Goal: Information Seeking & Learning: Learn about a topic

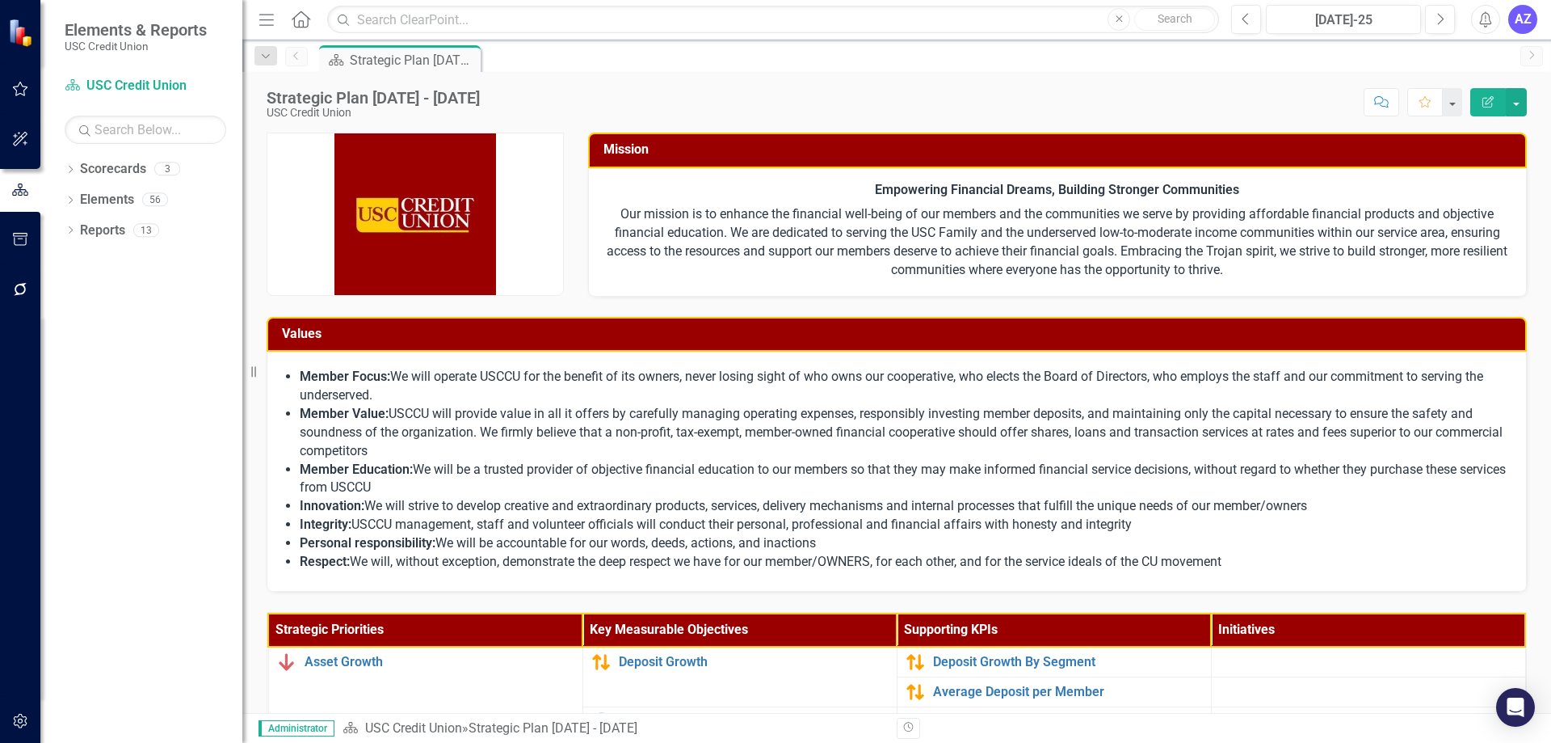
drag, startPoint x: 1219, startPoint y: 99, endPoint x: 1210, endPoint y: 101, distance: 9.8
click at [1219, 99] on div "Score: N/A [DATE]-25 Completed Comment Favorite Edit Report" at bounding box center [1007, 101] width 1039 height 27
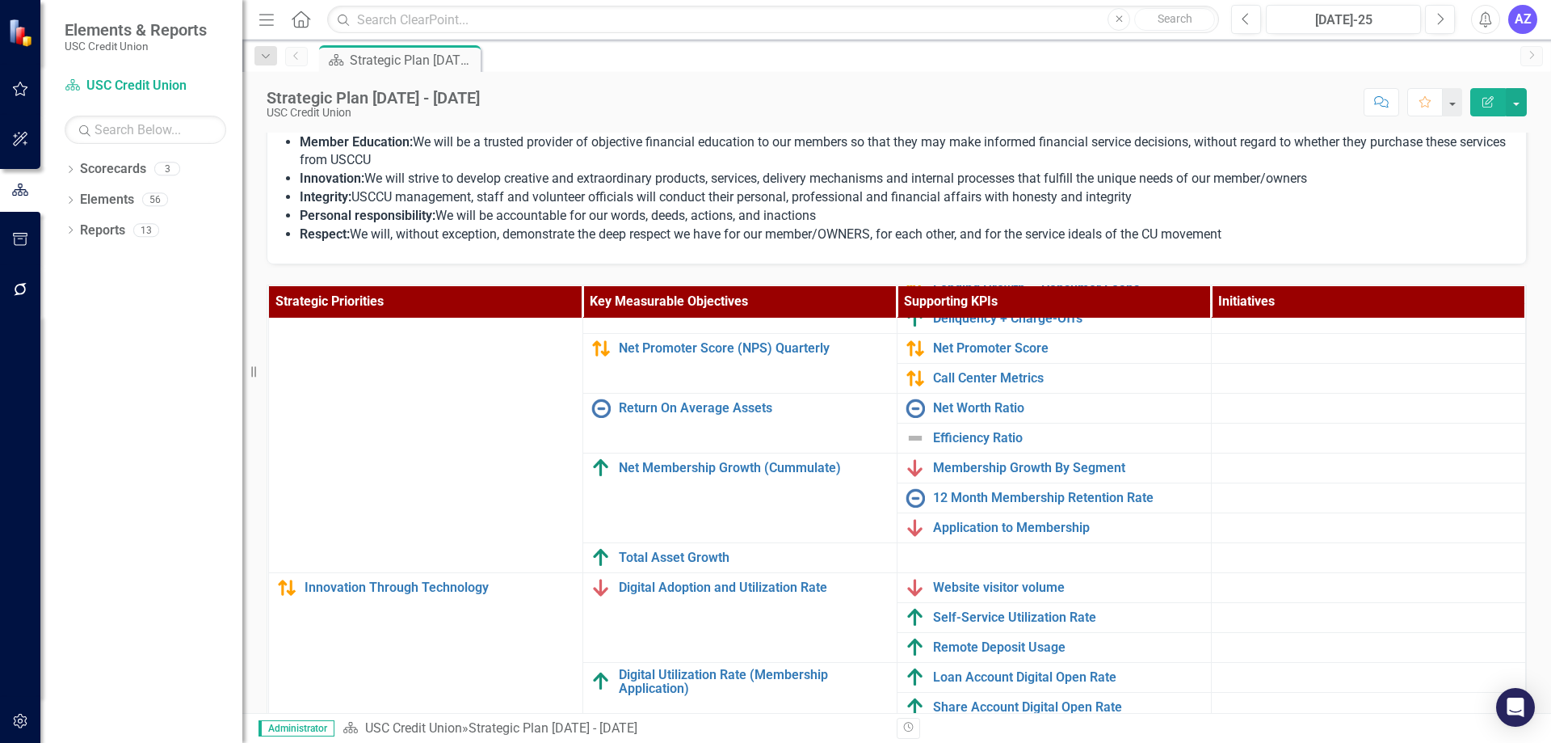
scroll to position [513, 0]
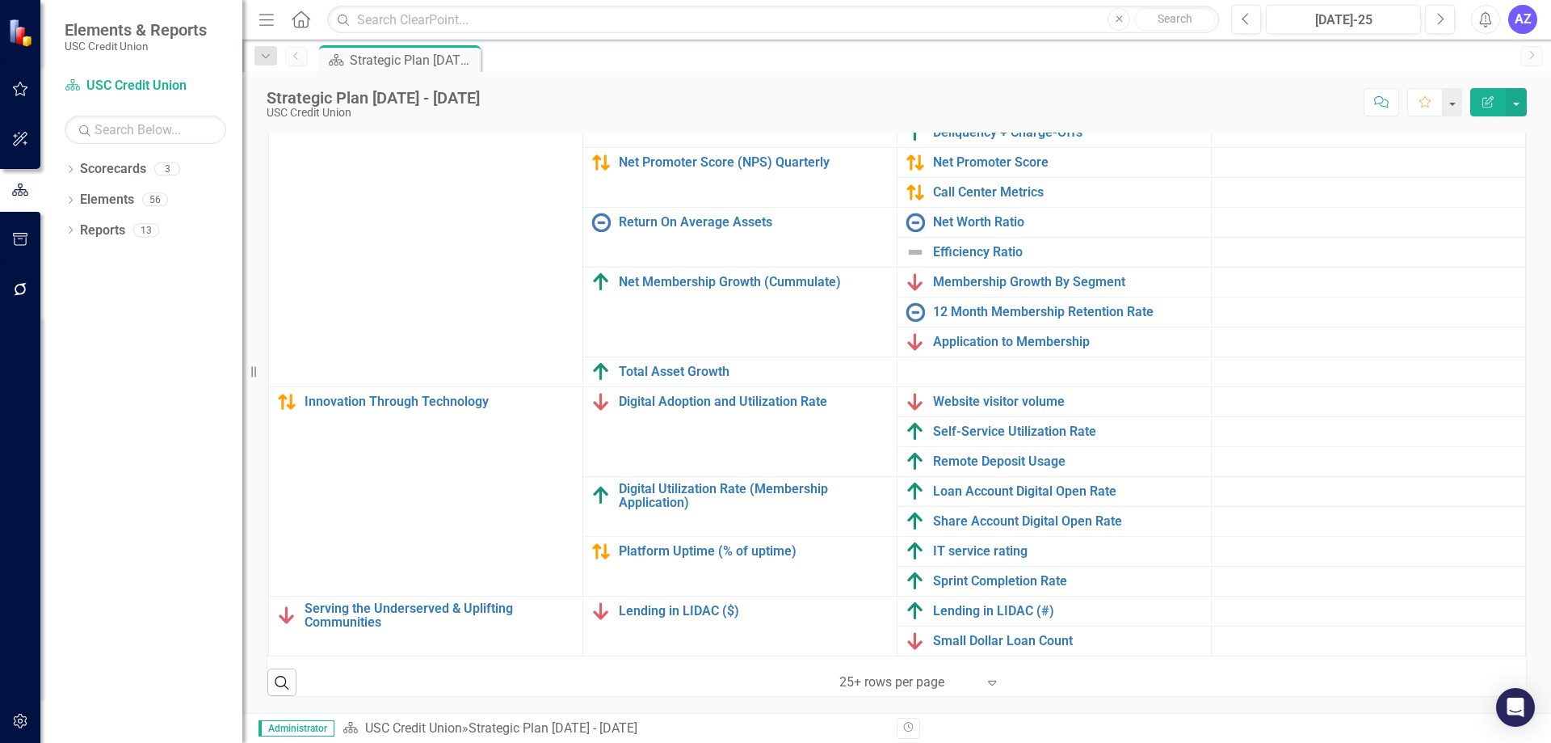
click at [991, 679] on icon "Expand" at bounding box center [992, 681] width 16 height 13
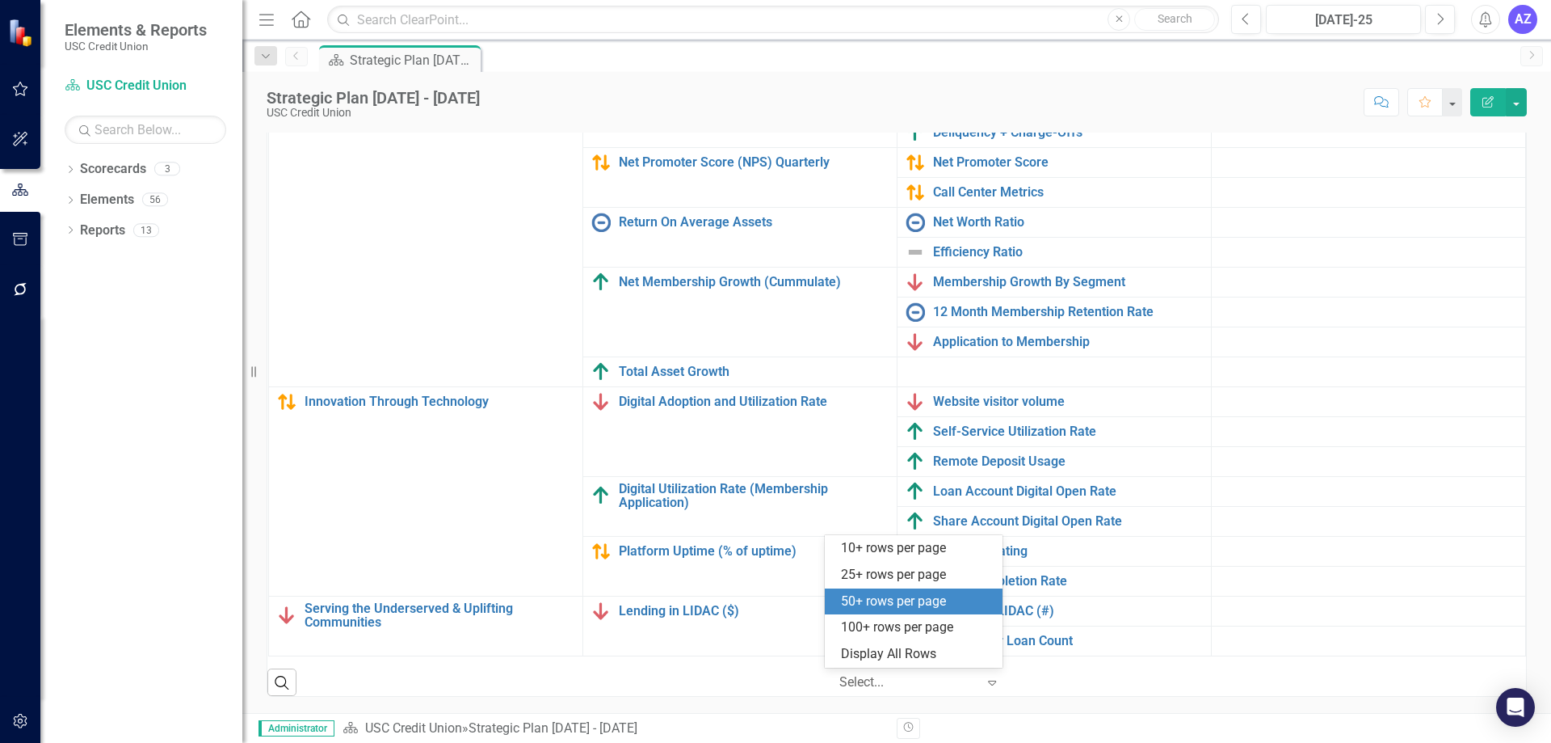
click at [923, 602] on div "50+ rows per page" at bounding box center [917, 601] width 152 height 19
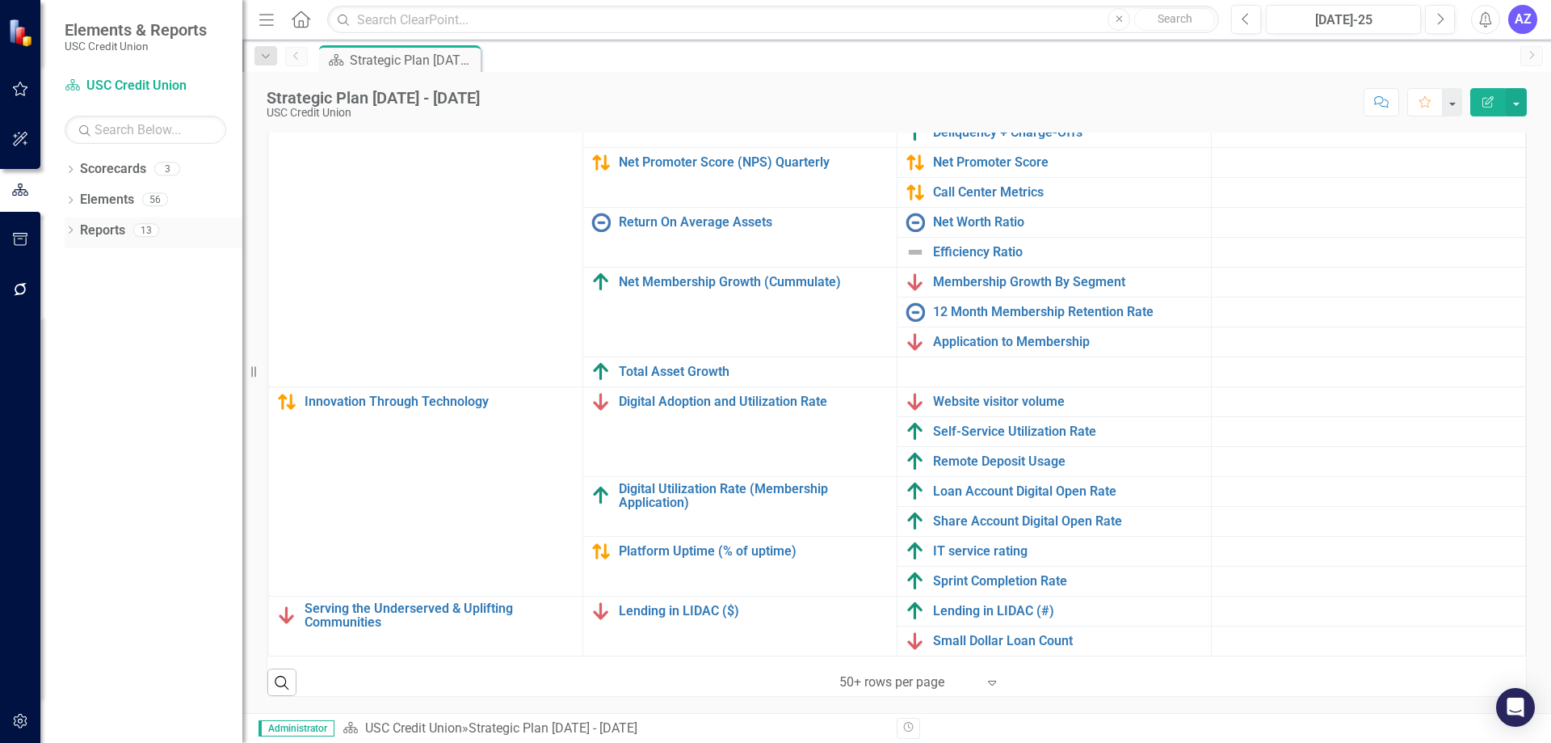
click at [92, 225] on link "Reports" at bounding box center [102, 230] width 45 height 19
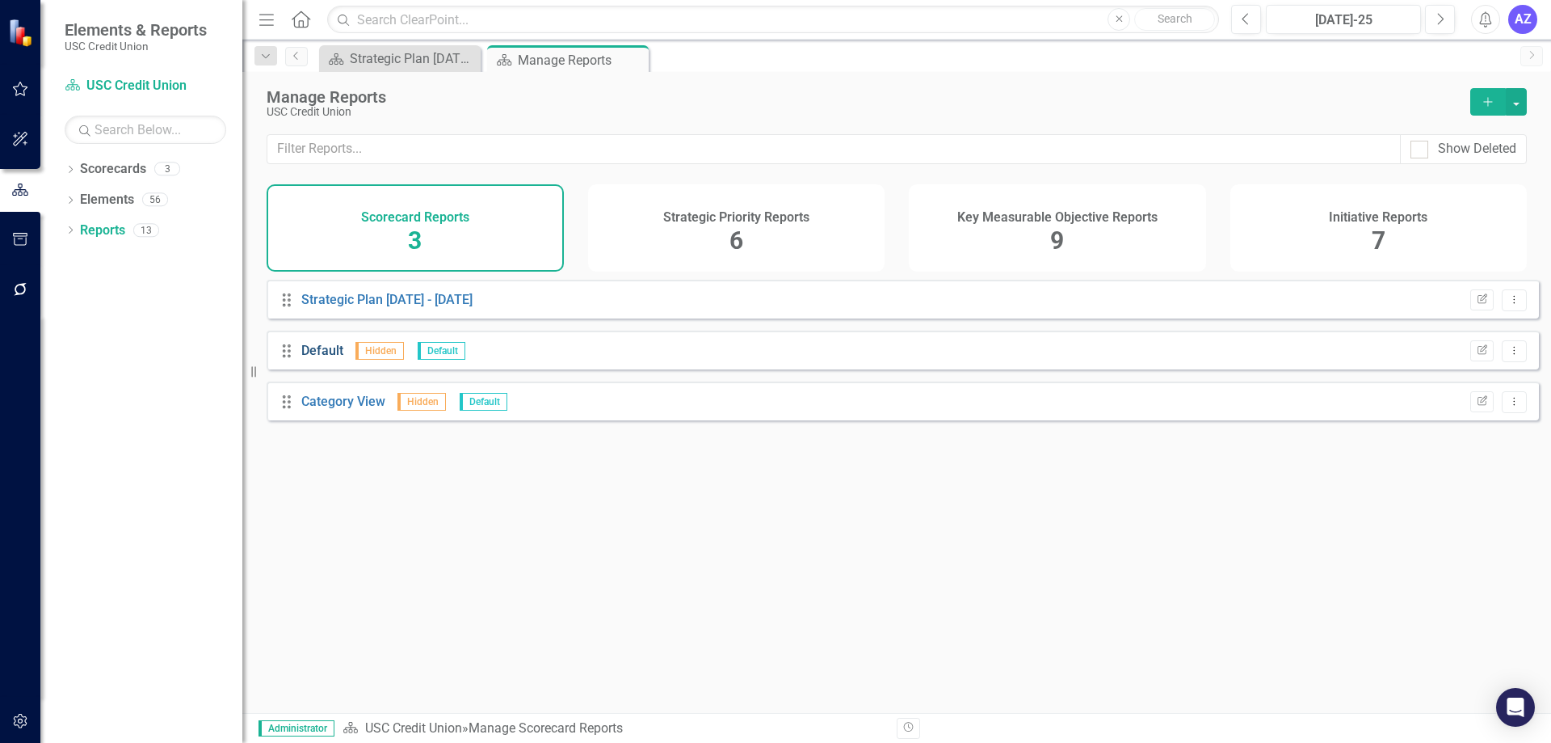
click at [315, 358] on link "Default" at bounding box center [322, 350] width 42 height 15
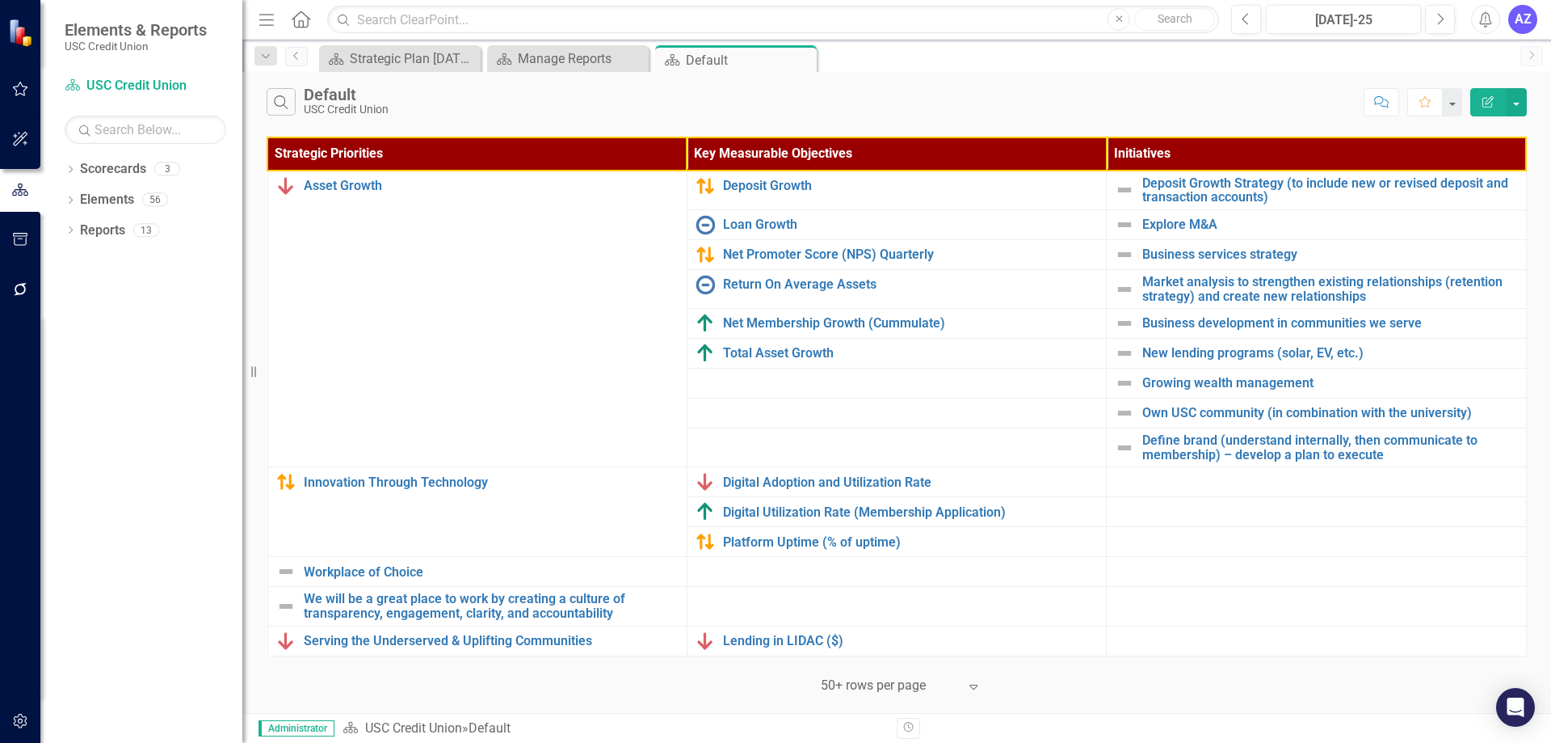
click at [980, 689] on icon "Expand" at bounding box center [974, 685] width 16 height 13
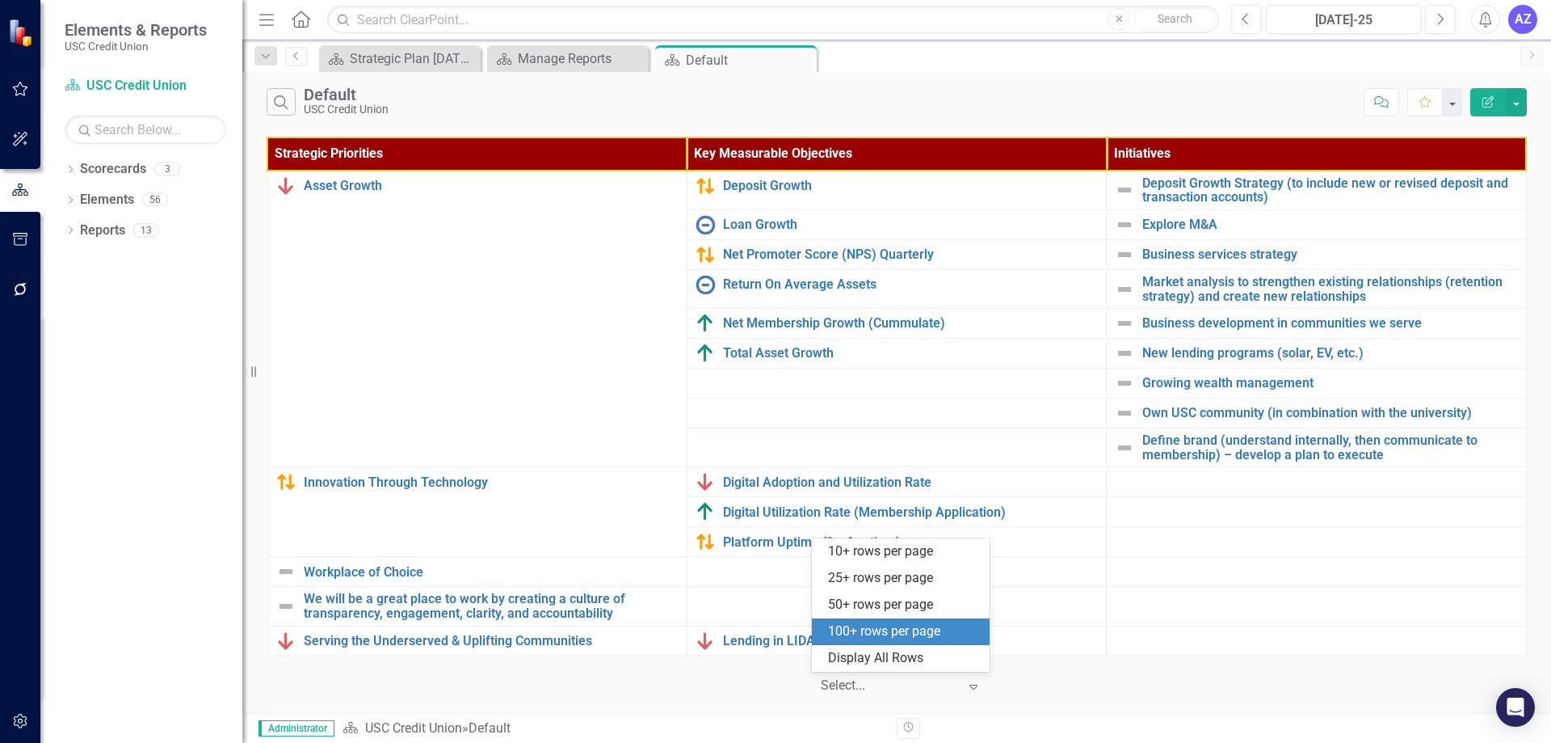
click at [928, 620] on div "100+ rows per page" at bounding box center [901, 631] width 178 height 27
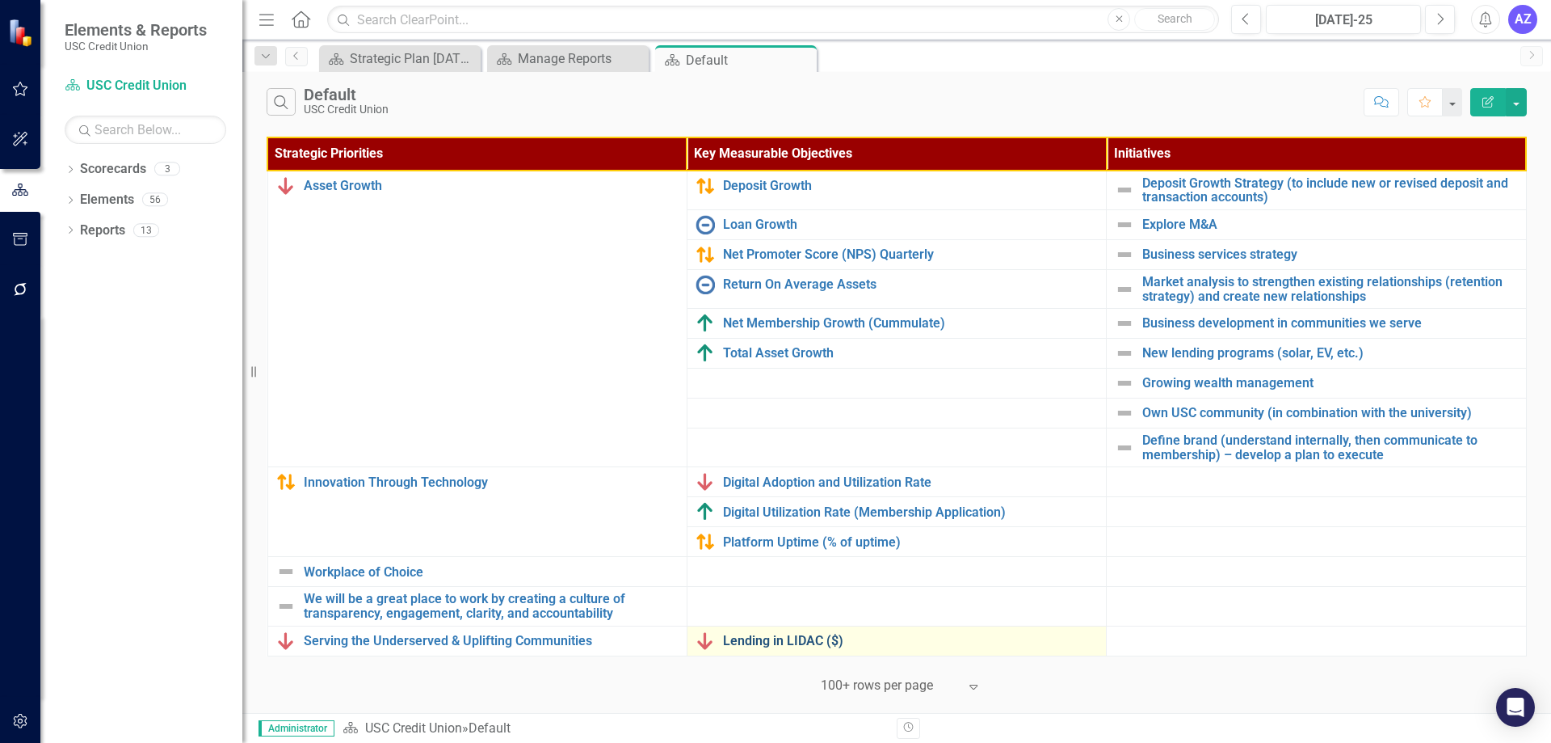
click at [784, 635] on link "Lending in LIDAC ($)" at bounding box center [910, 640] width 375 height 15
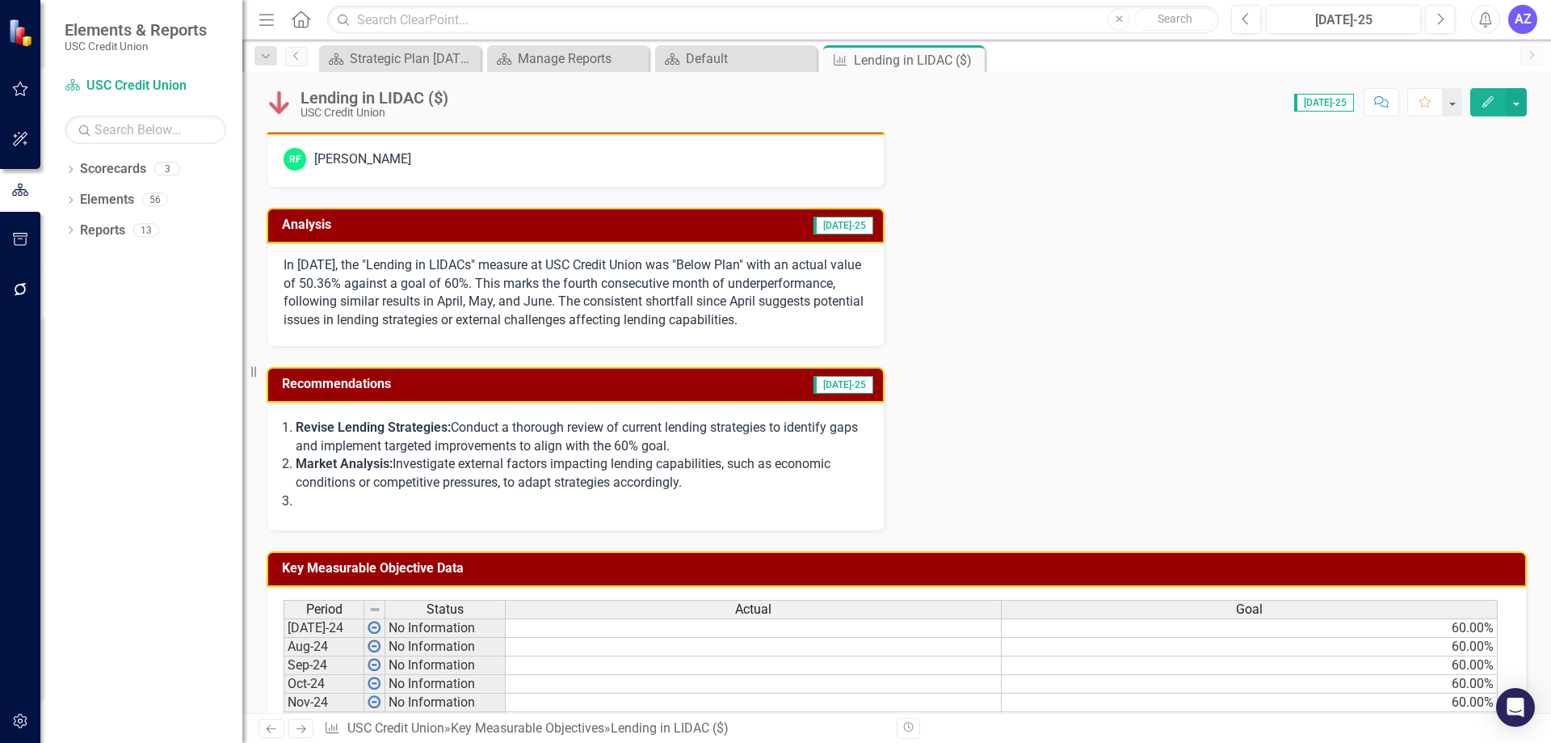
scroll to position [323, 0]
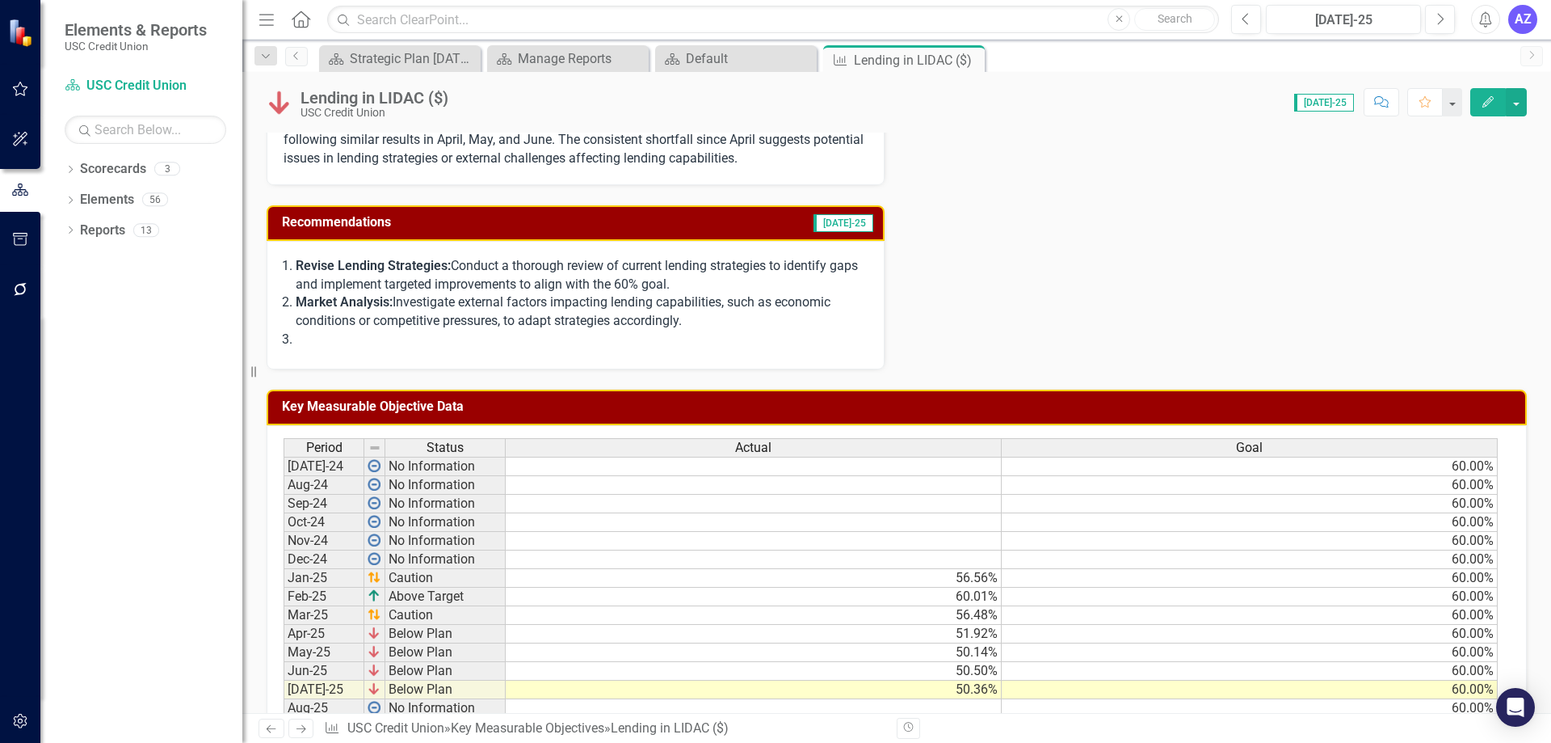
click at [0, 0] on icon "Close" at bounding box center [0, 0] width 0 height 0
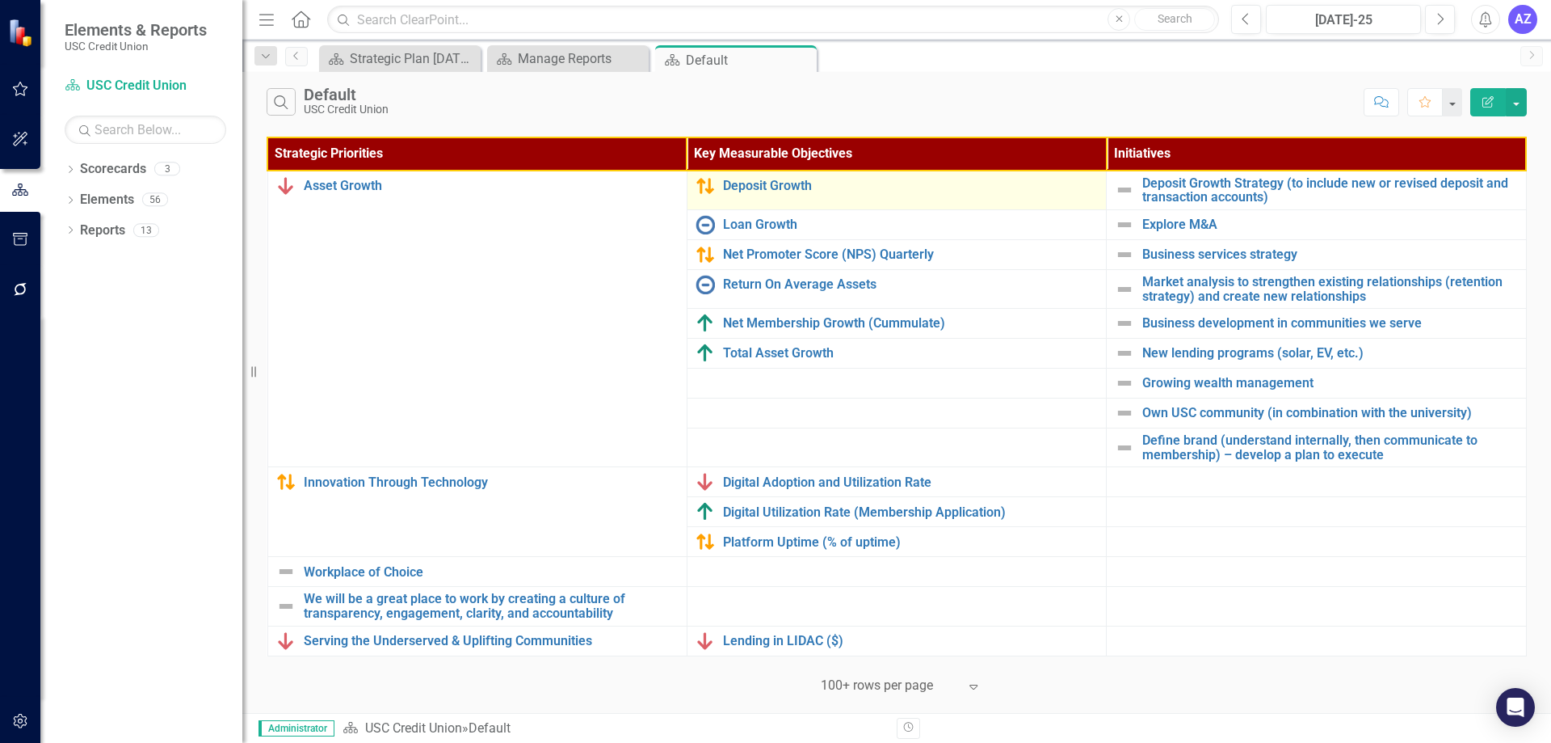
drag, startPoint x: 824, startPoint y: 374, endPoint x: 692, endPoint y: 177, distance: 237.5
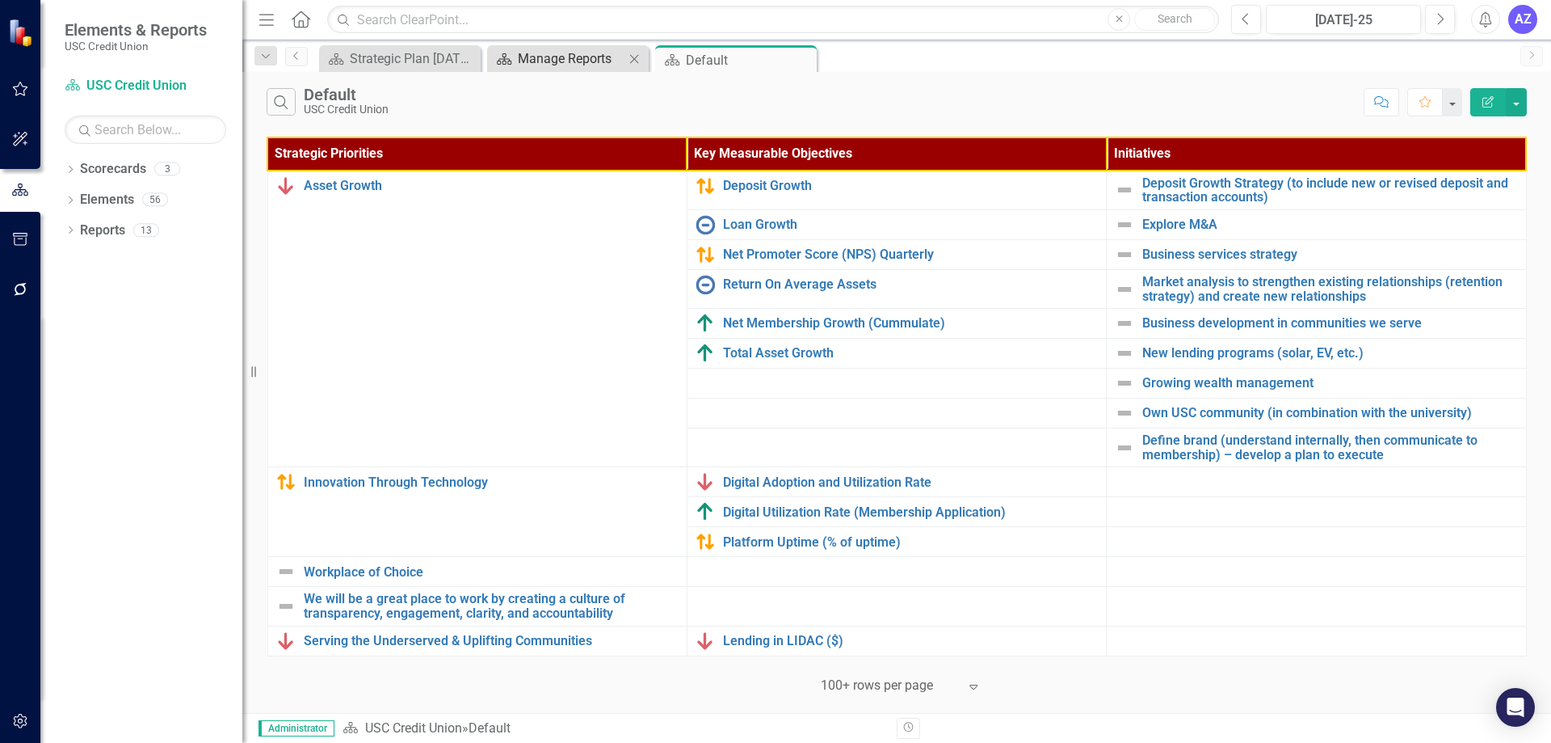
click at [568, 65] on div "Manage Reports" at bounding box center [571, 58] width 107 height 20
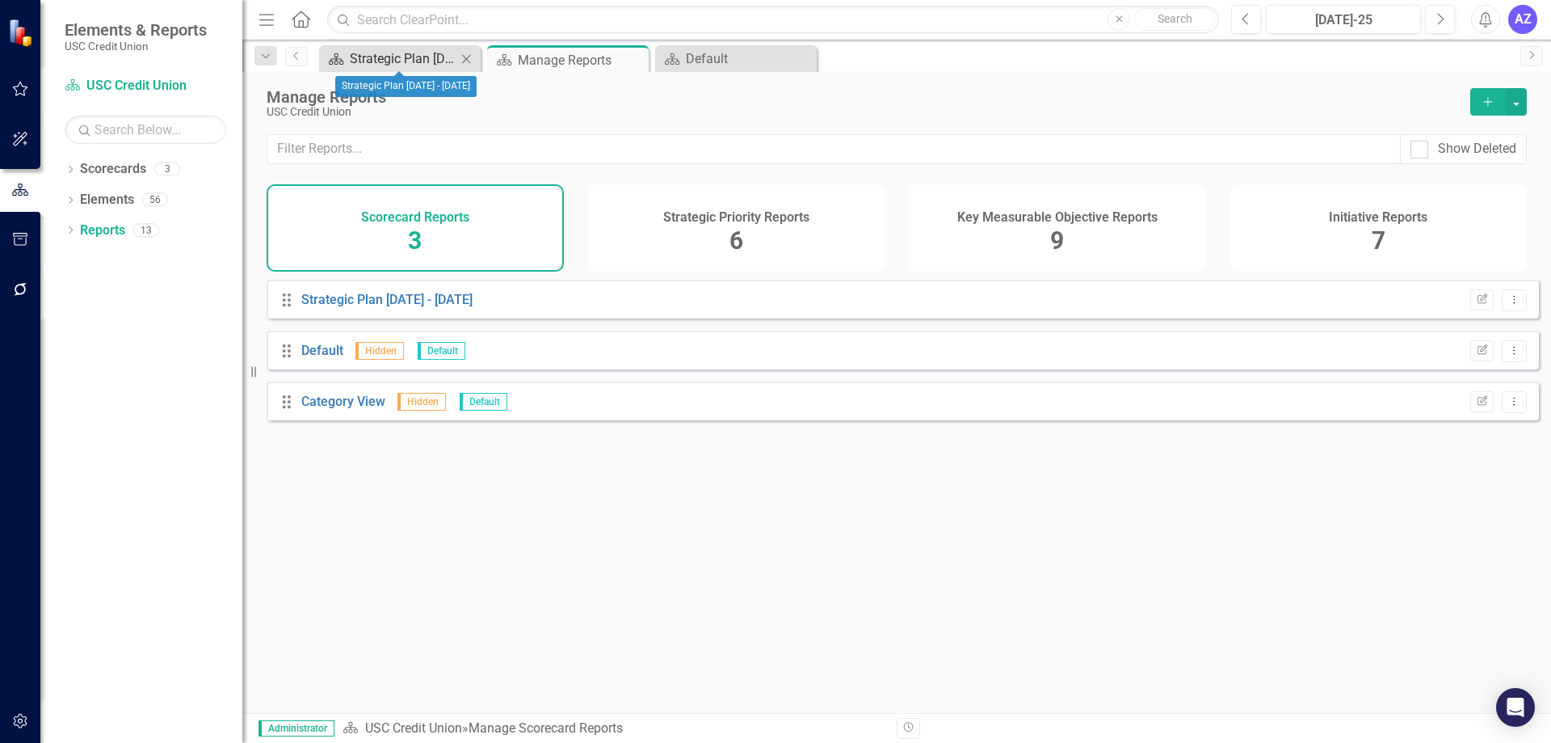
click at [392, 61] on div "Strategic Plan [DATE] - [DATE]" at bounding box center [403, 58] width 107 height 20
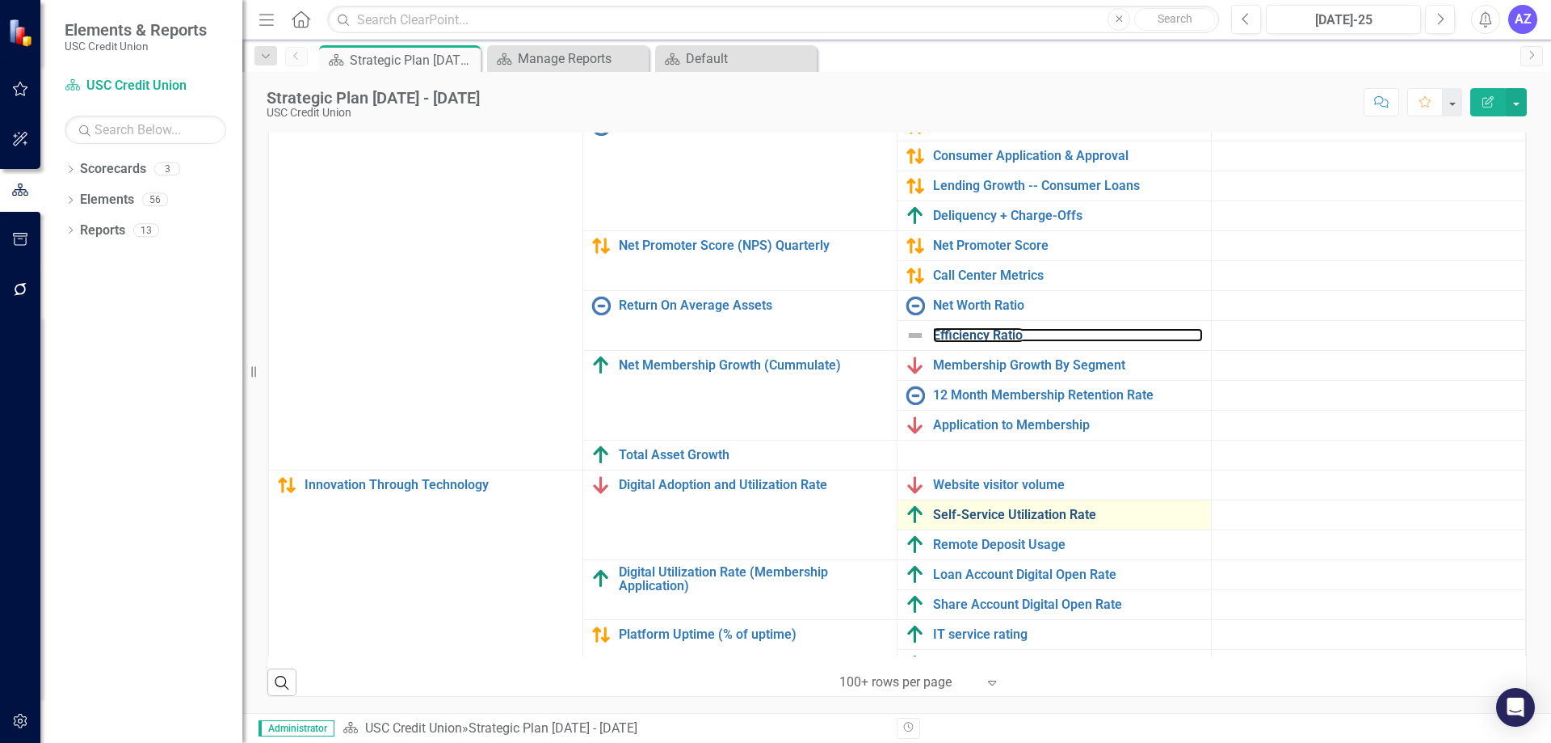
scroll to position [178, 0]
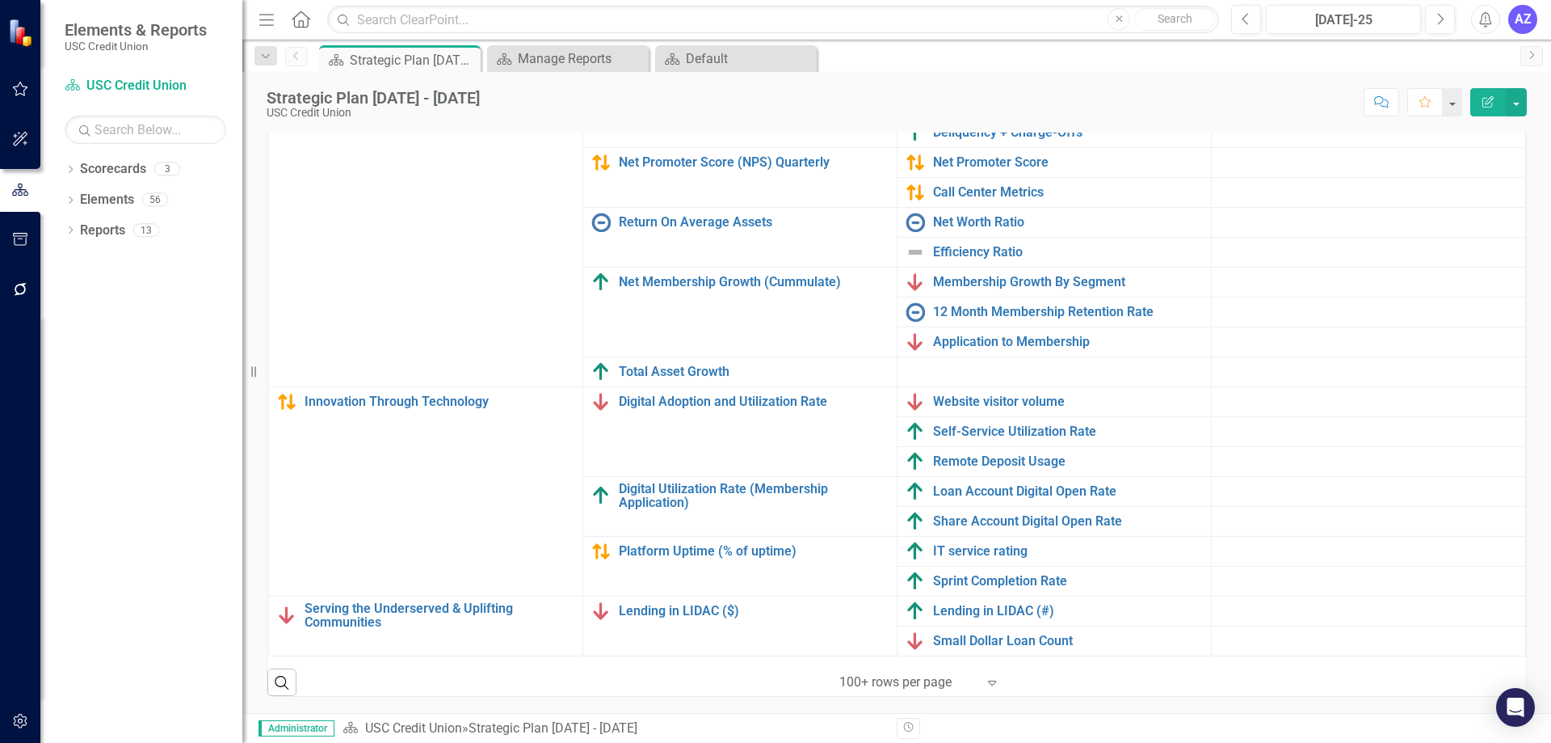
click at [1042, 677] on div "‹ Previous 1 (current) › Next 100+ rows per page Expand" at bounding box center [916, 681] width 308 height 27
click at [579, 61] on div "Manage Reports" at bounding box center [571, 58] width 107 height 20
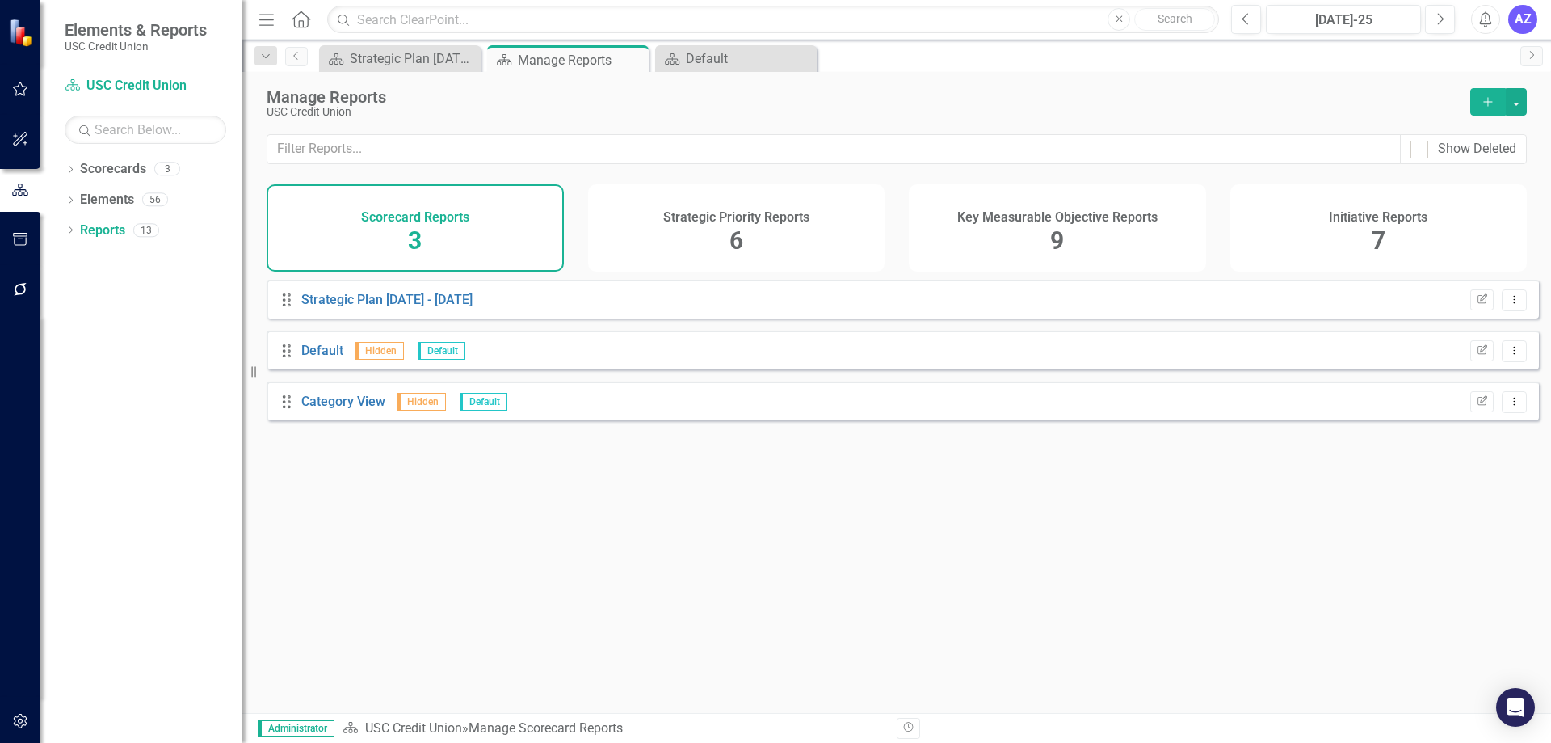
click at [755, 249] on div "Strategic Priority Reports 6" at bounding box center [736, 227] width 297 height 87
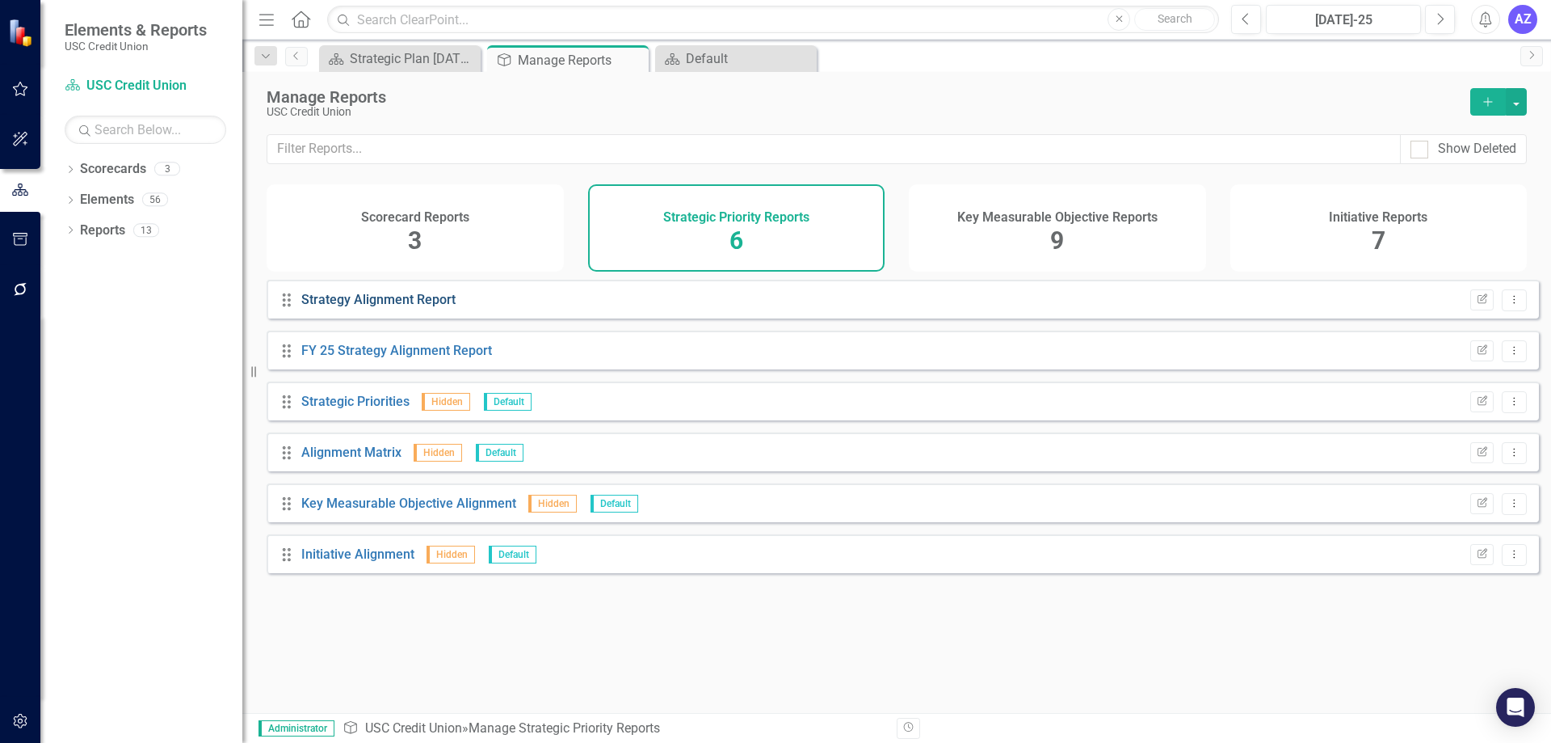
click at [419, 307] on link "Strategy Alignment Report" at bounding box center [378, 299] width 154 height 15
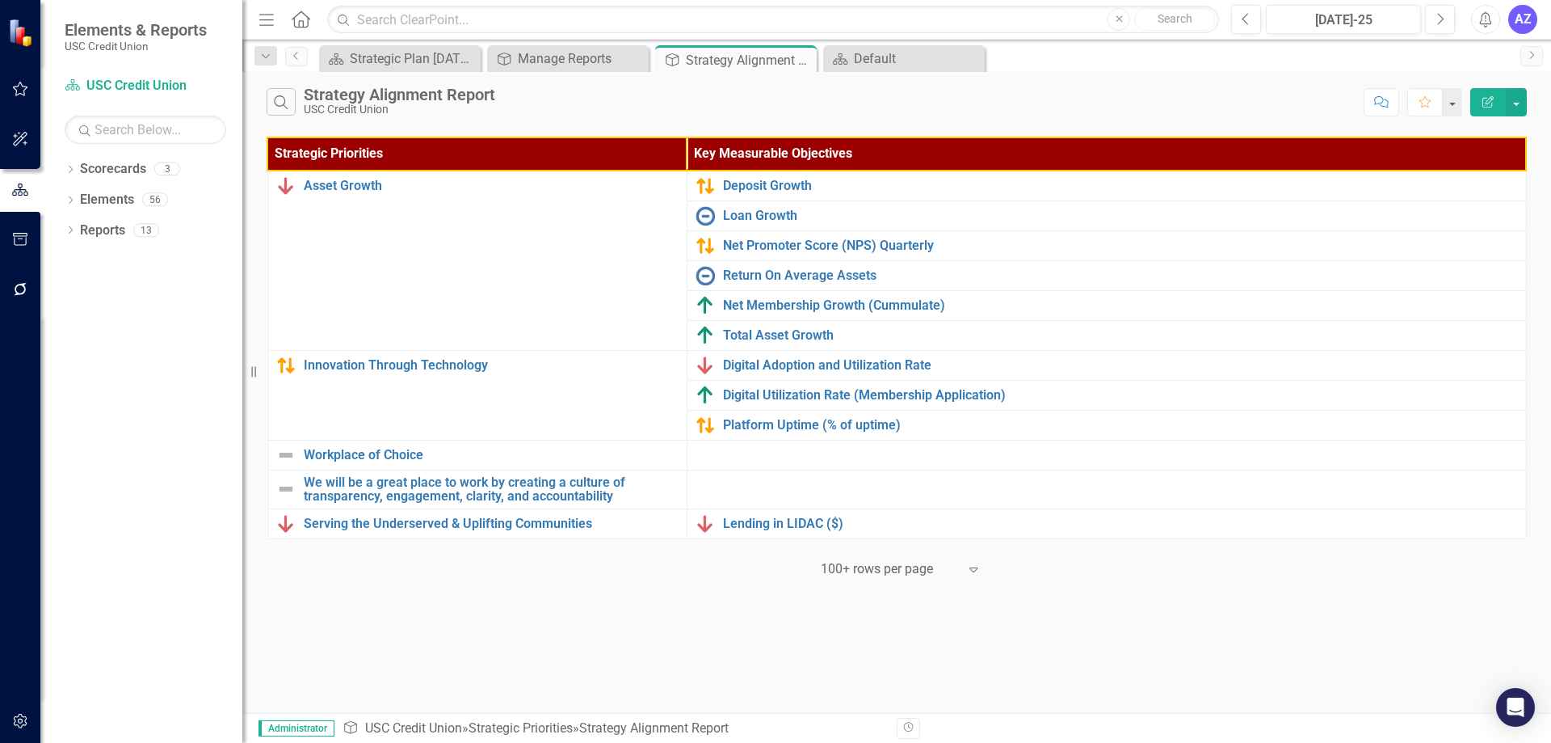
drag, startPoint x: 784, startPoint y: 507, endPoint x: 726, endPoint y: 459, distance: 75.2
click at [801, 59] on icon "Close" at bounding box center [801, 59] width 16 height 13
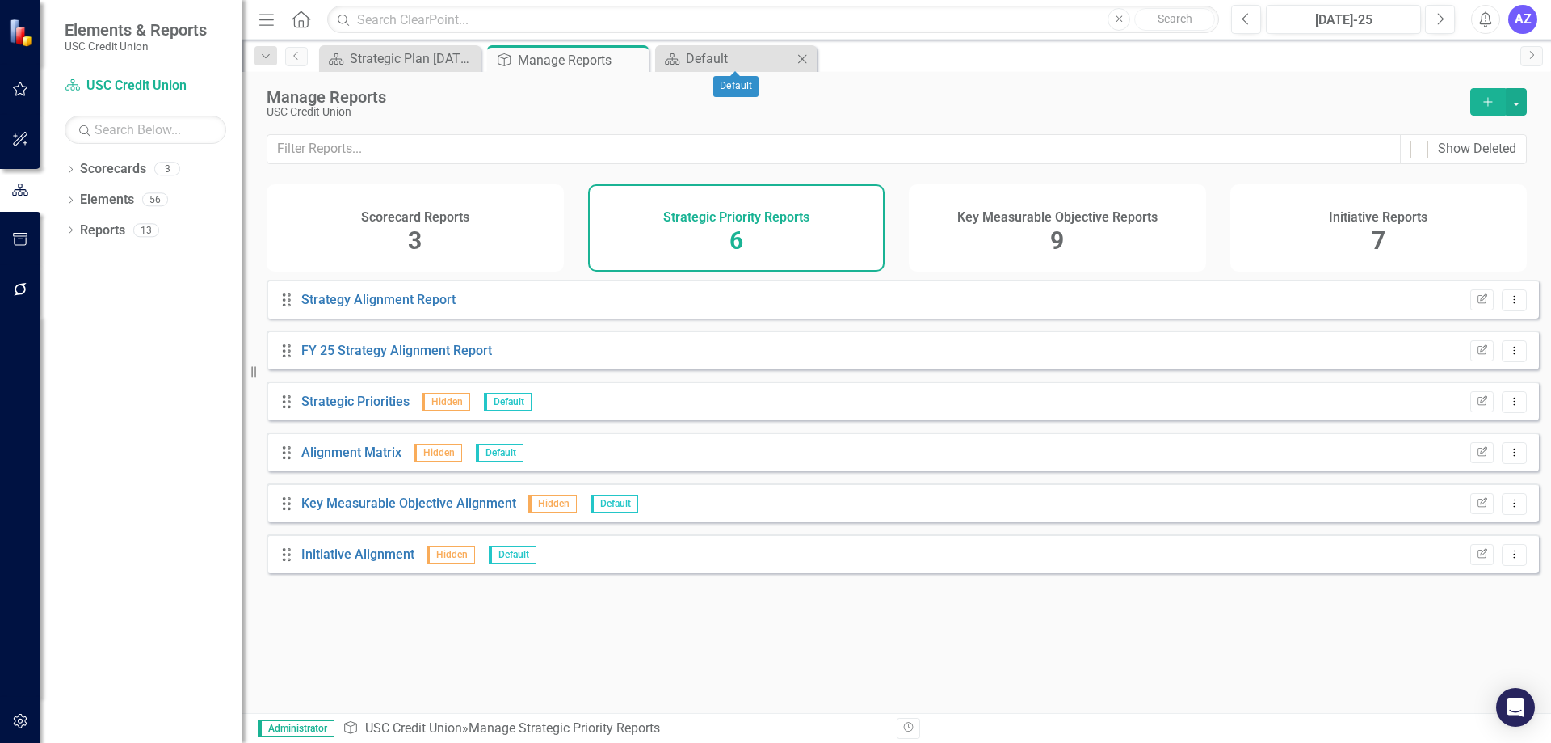
click at [805, 59] on icon "Close" at bounding box center [802, 59] width 16 height 13
click at [399, 61] on div "Strategic Plan [DATE] - [DATE]" at bounding box center [403, 58] width 107 height 20
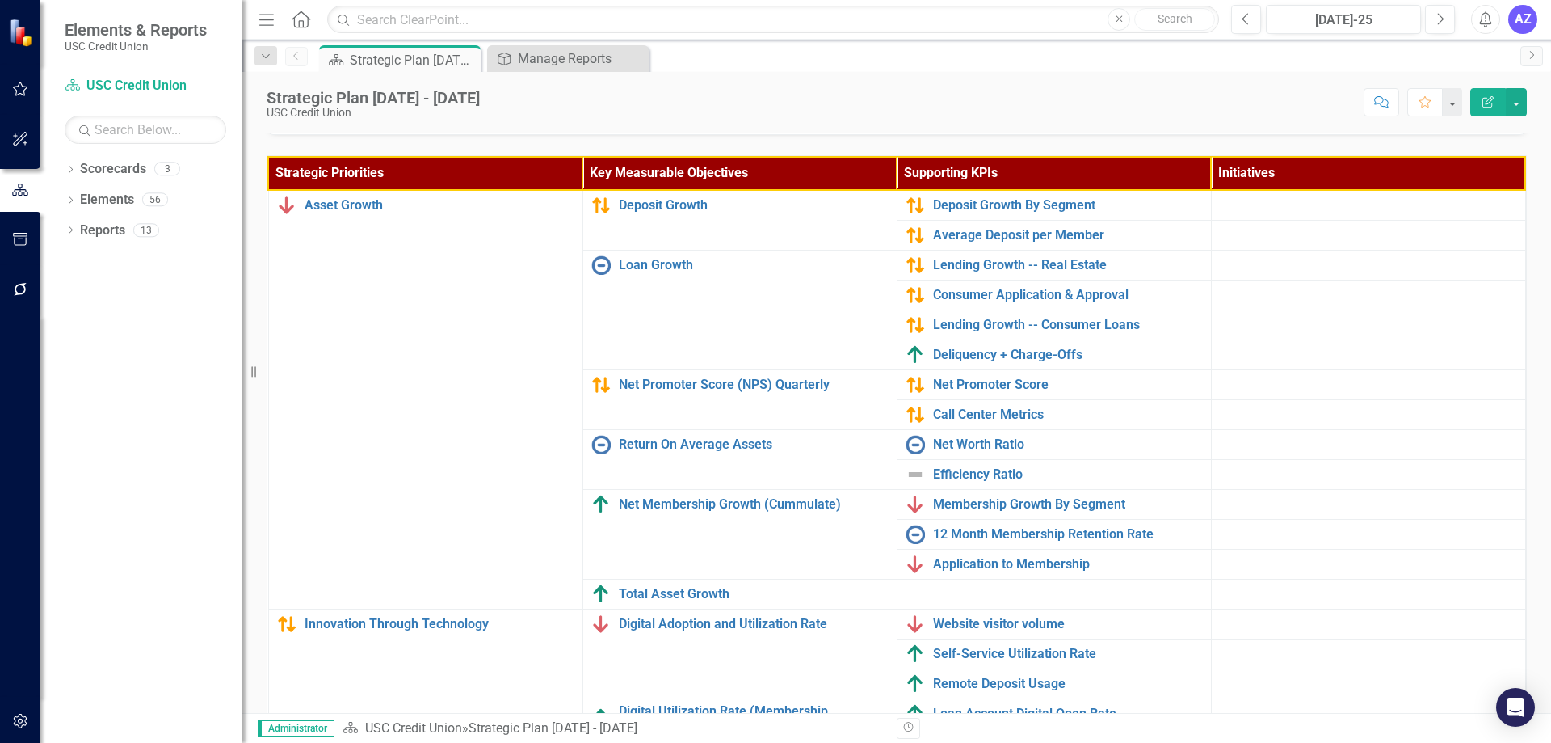
click at [271, 19] on icon "button" at bounding box center [266, 19] width 15 height 11
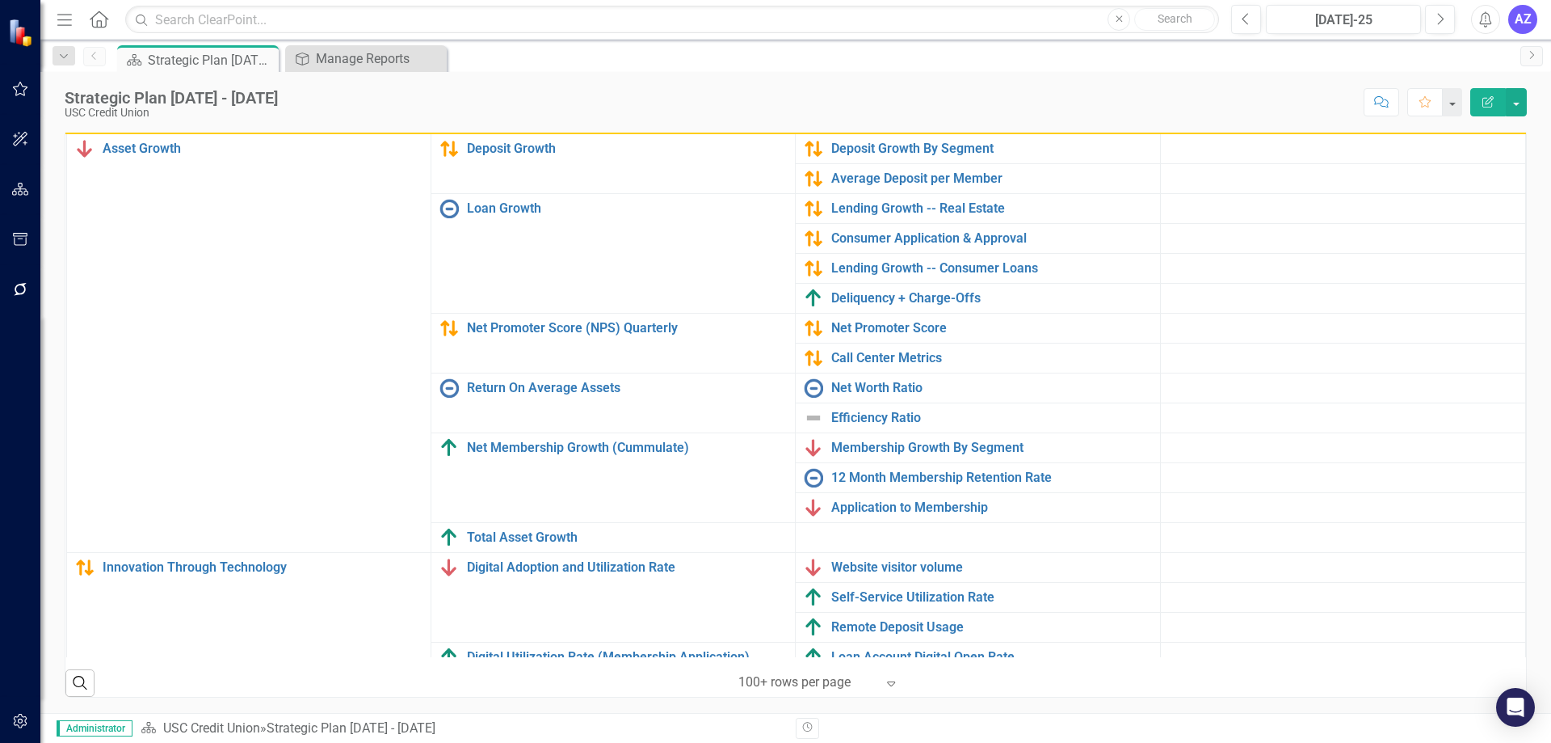
click at [1367, 318] on td at bounding box center [1342, 328] width 365 height 30
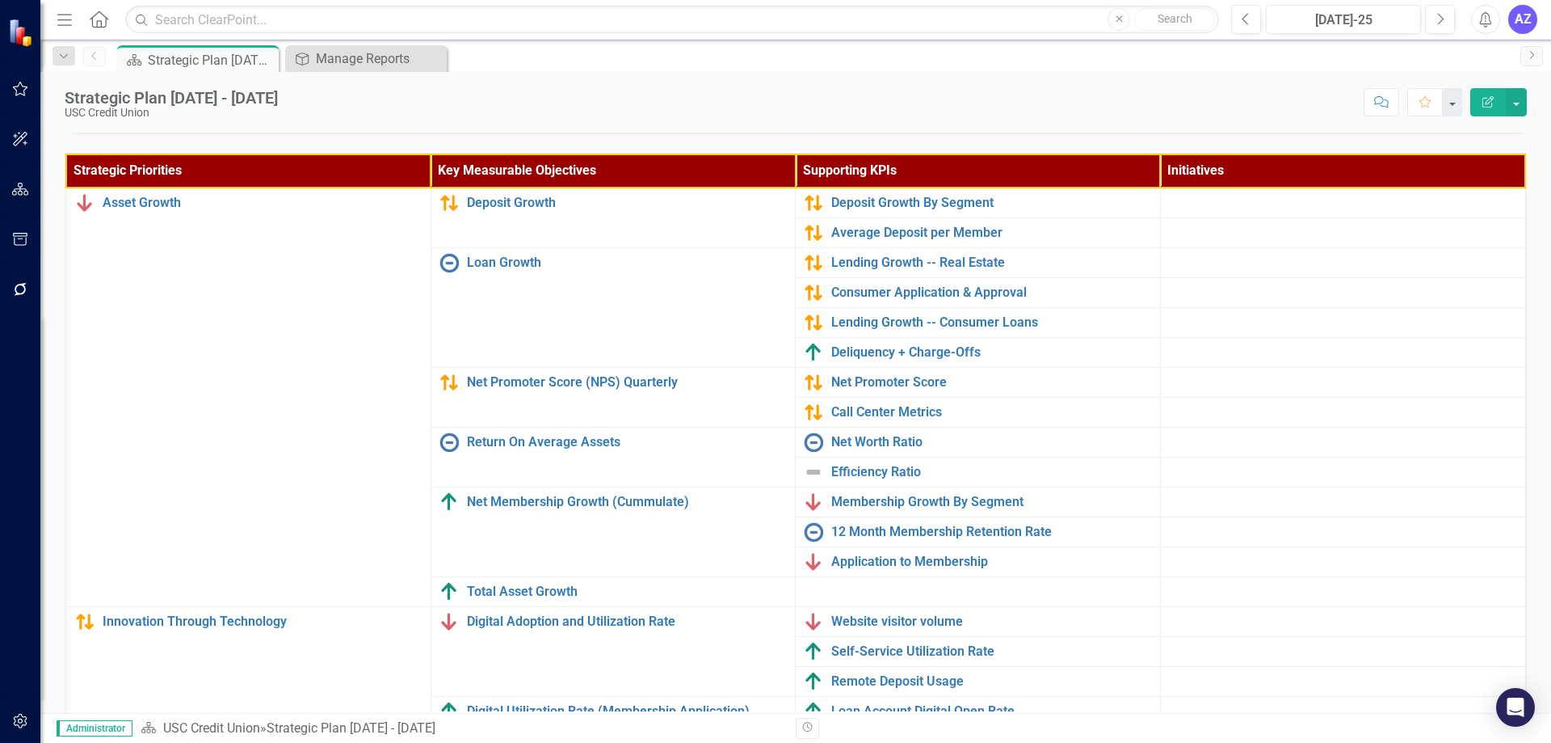
scroll to position [376, 0]
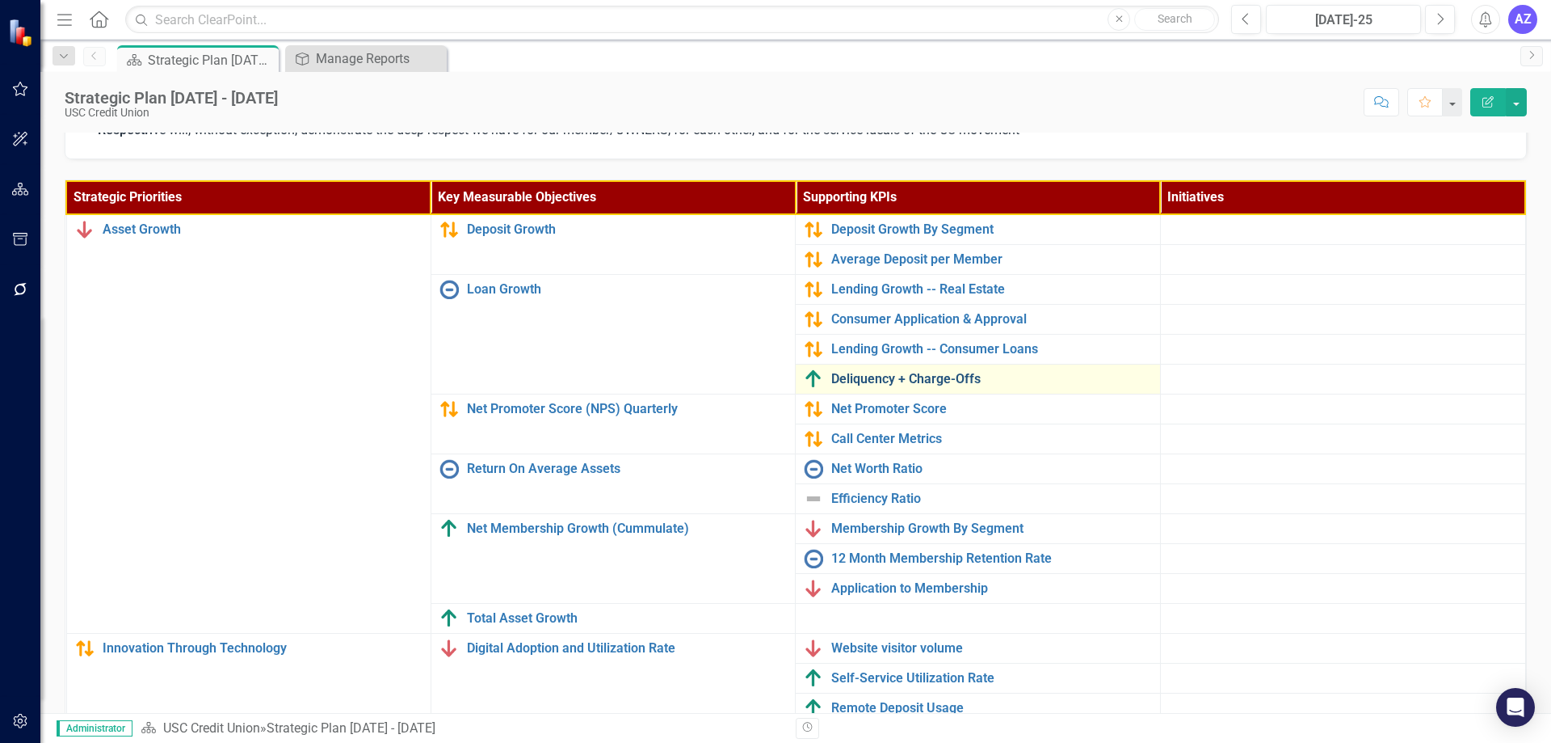
click at [911, 374] on link "Deliquency + Charge-Offs" at bounding box center [991, 379] width 320 height 15
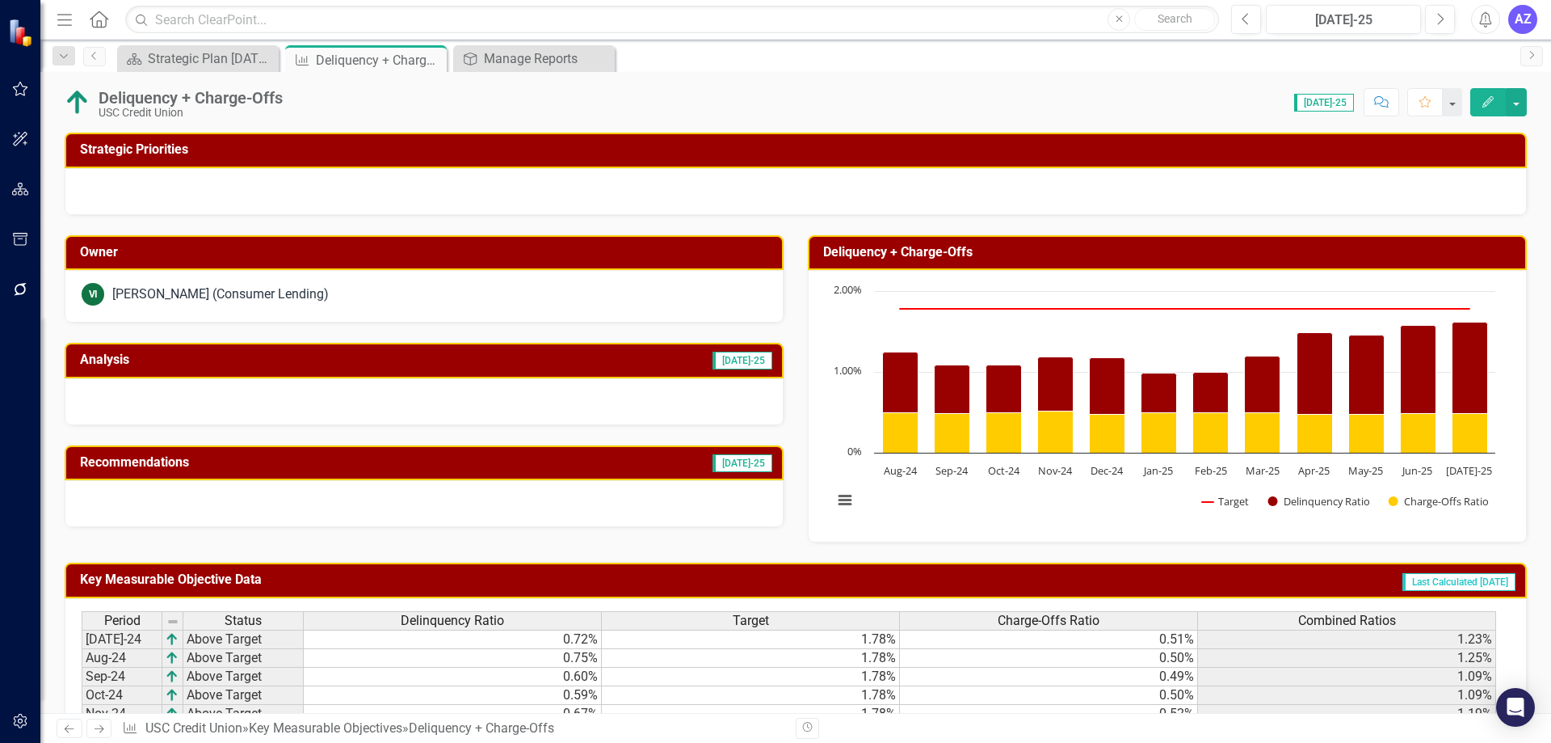
scroll to position [162, 0]
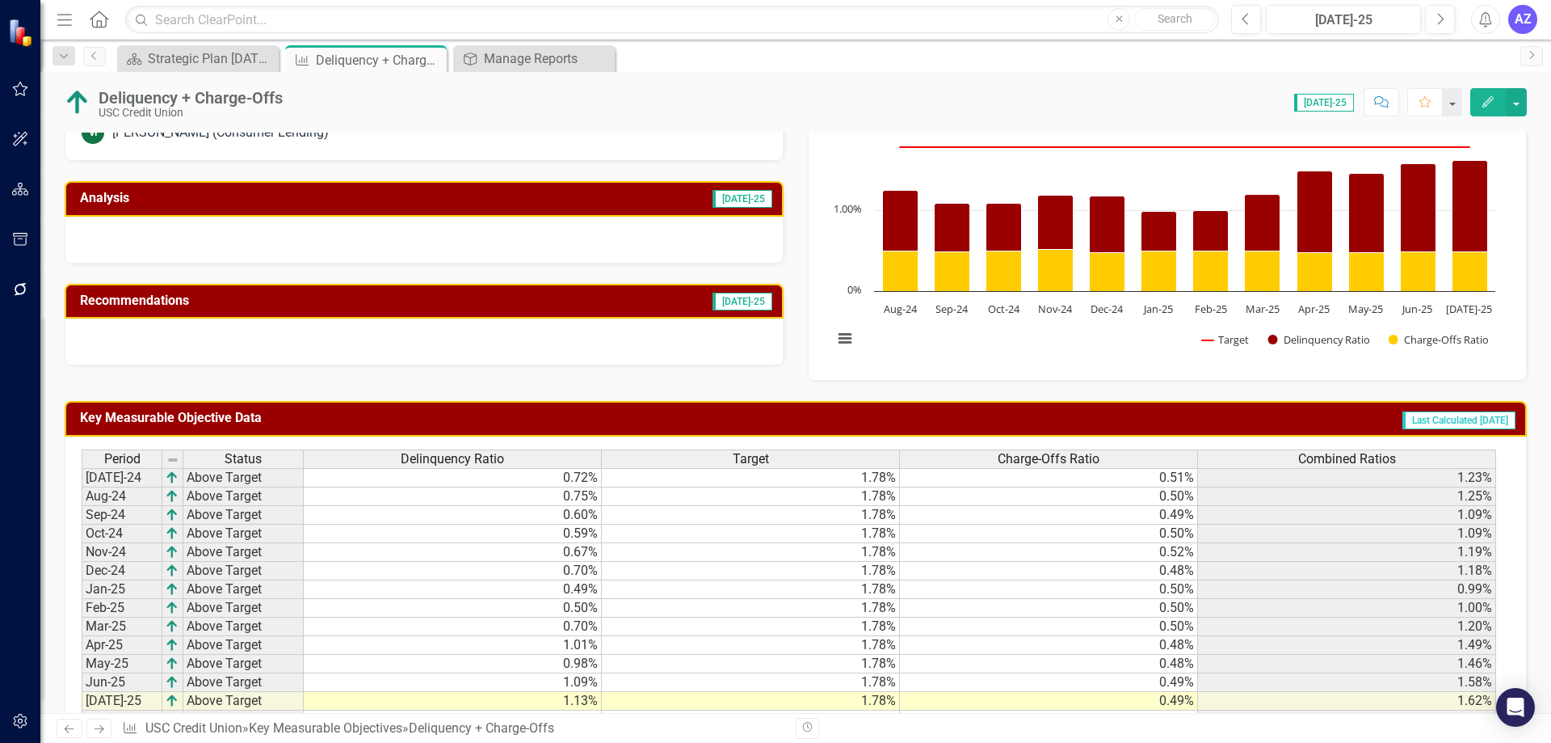
click at [646, 235] on div at bounding box center [424, 240] width 719 height 47
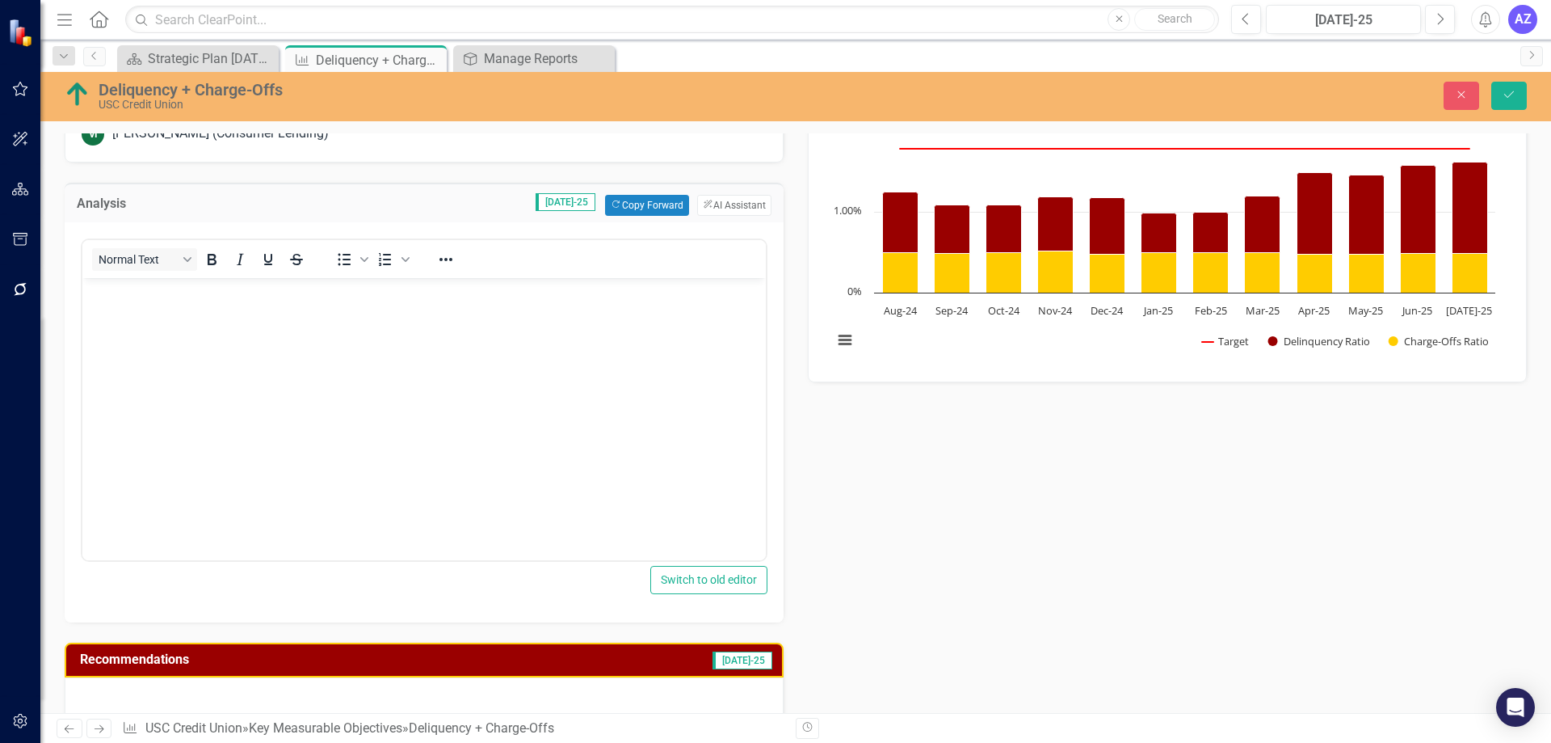
scroll to position [0, 0]
click at [754, 206] on button "ClearPoint AI AI Assistant" at bounding box center [734, 205] width 74 height 21
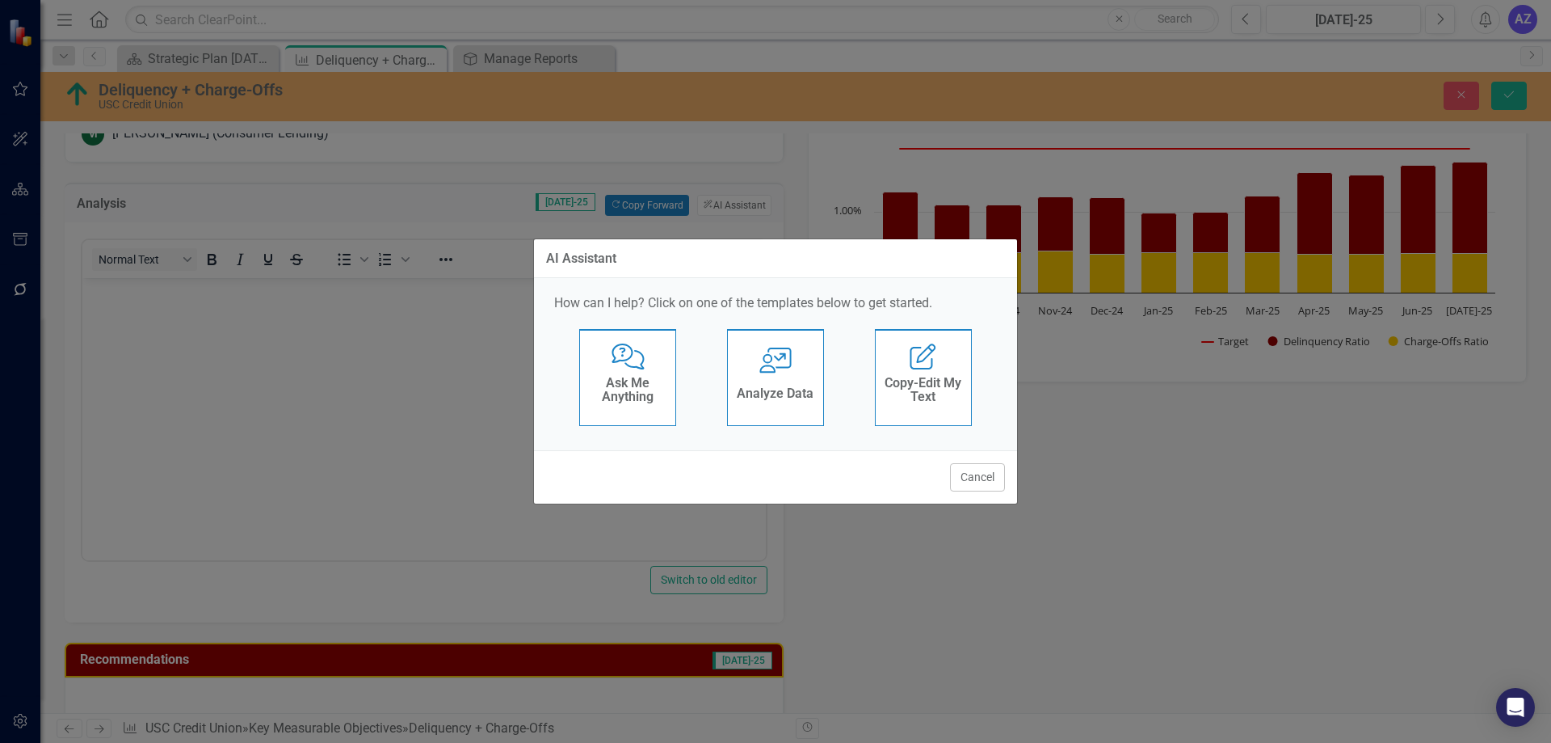
click at [764, 371] on icon "User with Chart" at bounding box center [775, 360] width 33 height 26
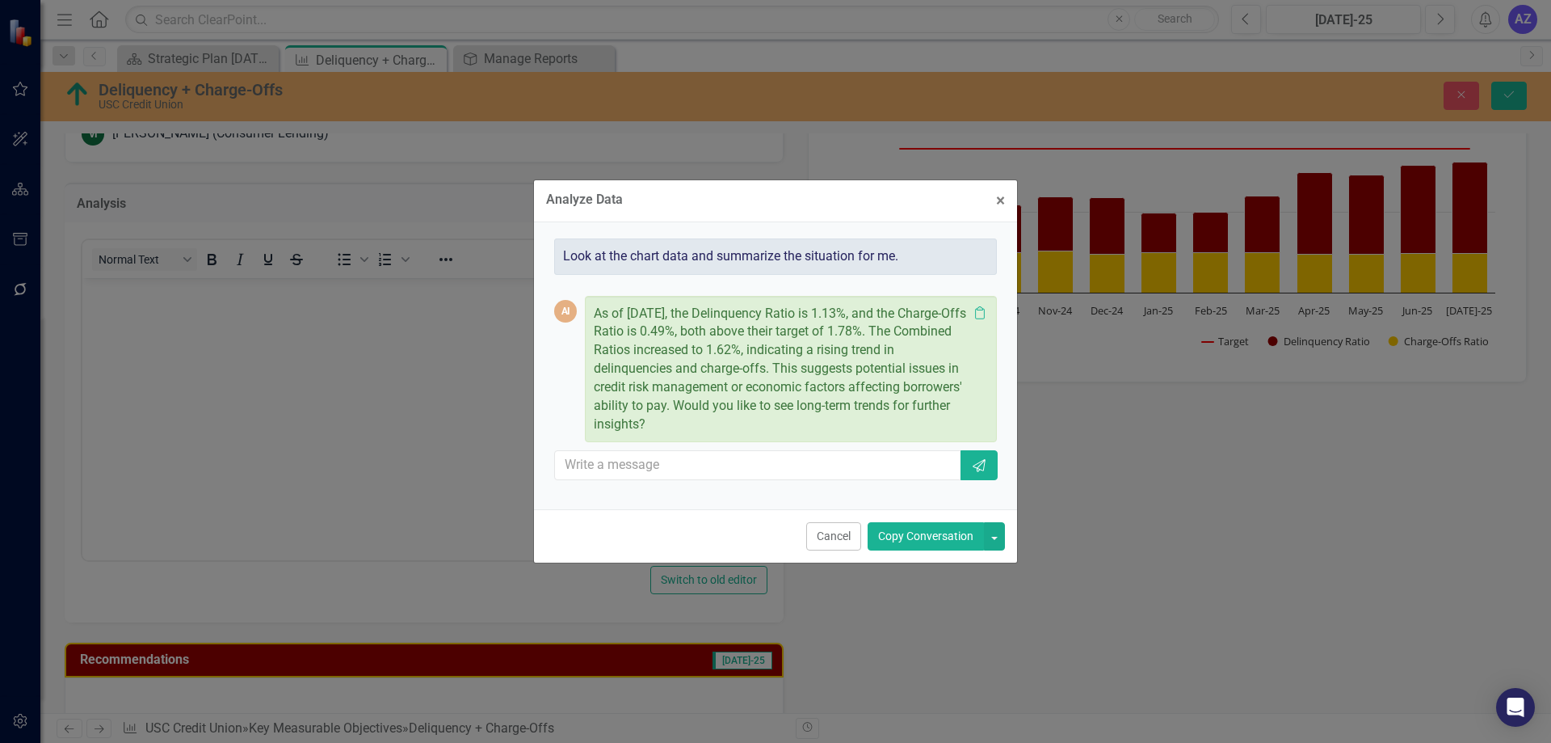
click at [944, 537] on button "Copy Conversation" at bounding box center [926, 536] width 116 height 28
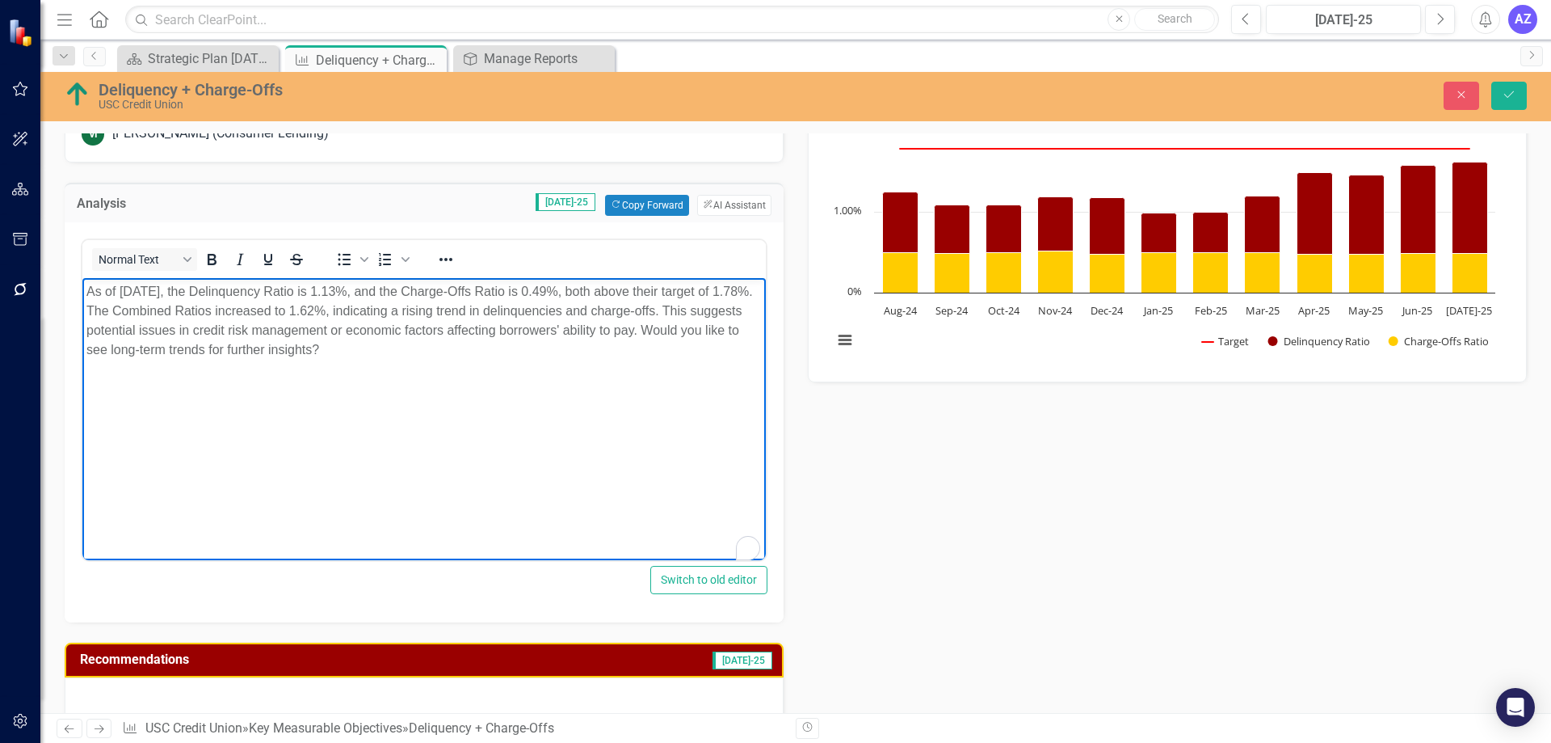
drag, startPoint x: 708, startPoint y: 365, endPoint x: 714, endPoint y: 377, distance: 13.7
click at [714, 377] on body "As of July 2025, the Delinquency Ratio is 1.13%, and the Charge-Offs Ratio is 0…" at bounding box center [424, 398] width 684 height 242
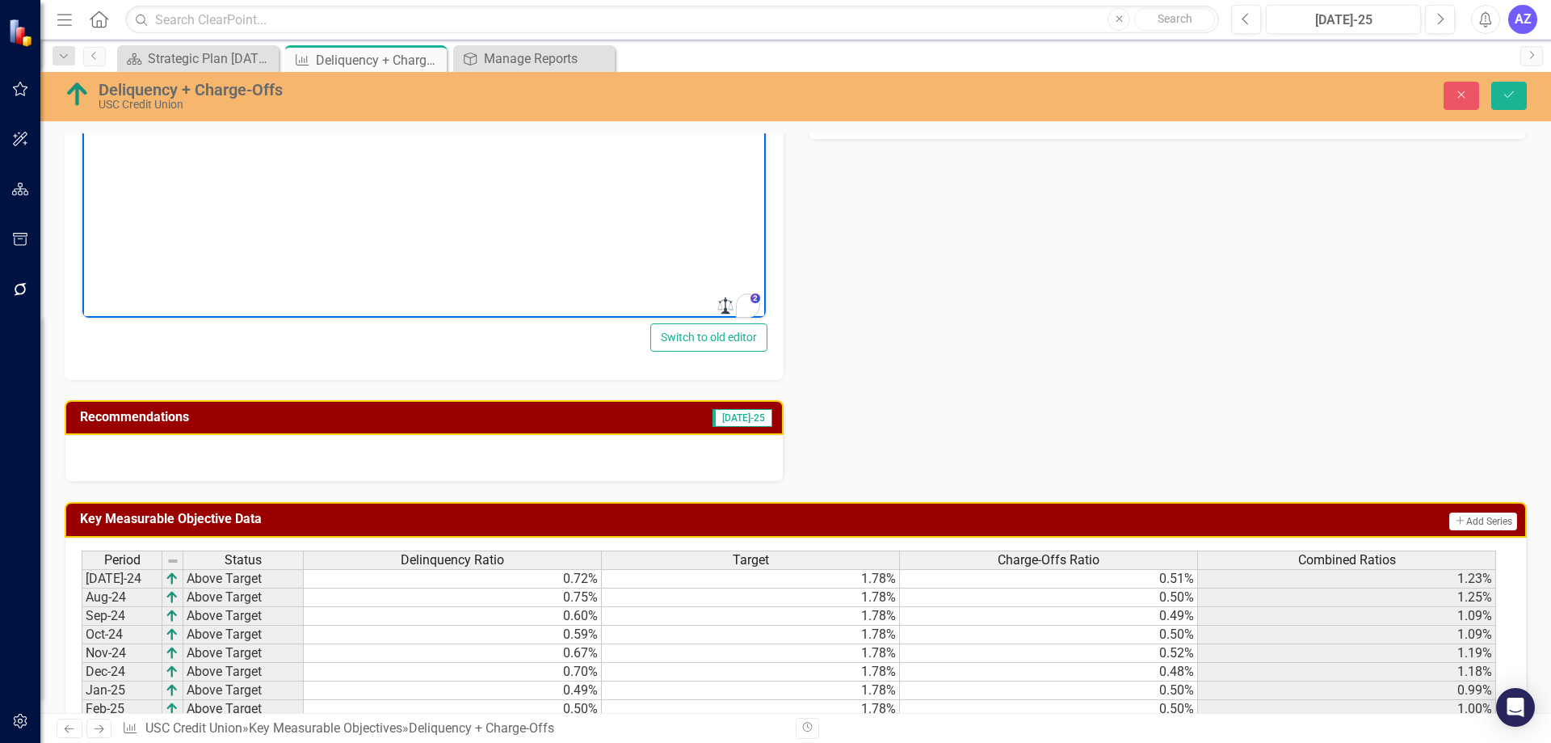
click at [685, 461] on div at bounding box center [424, 458] width 719 height 47
click at [685, 460] on div at bounding box center [424, 458] width 719 height 47
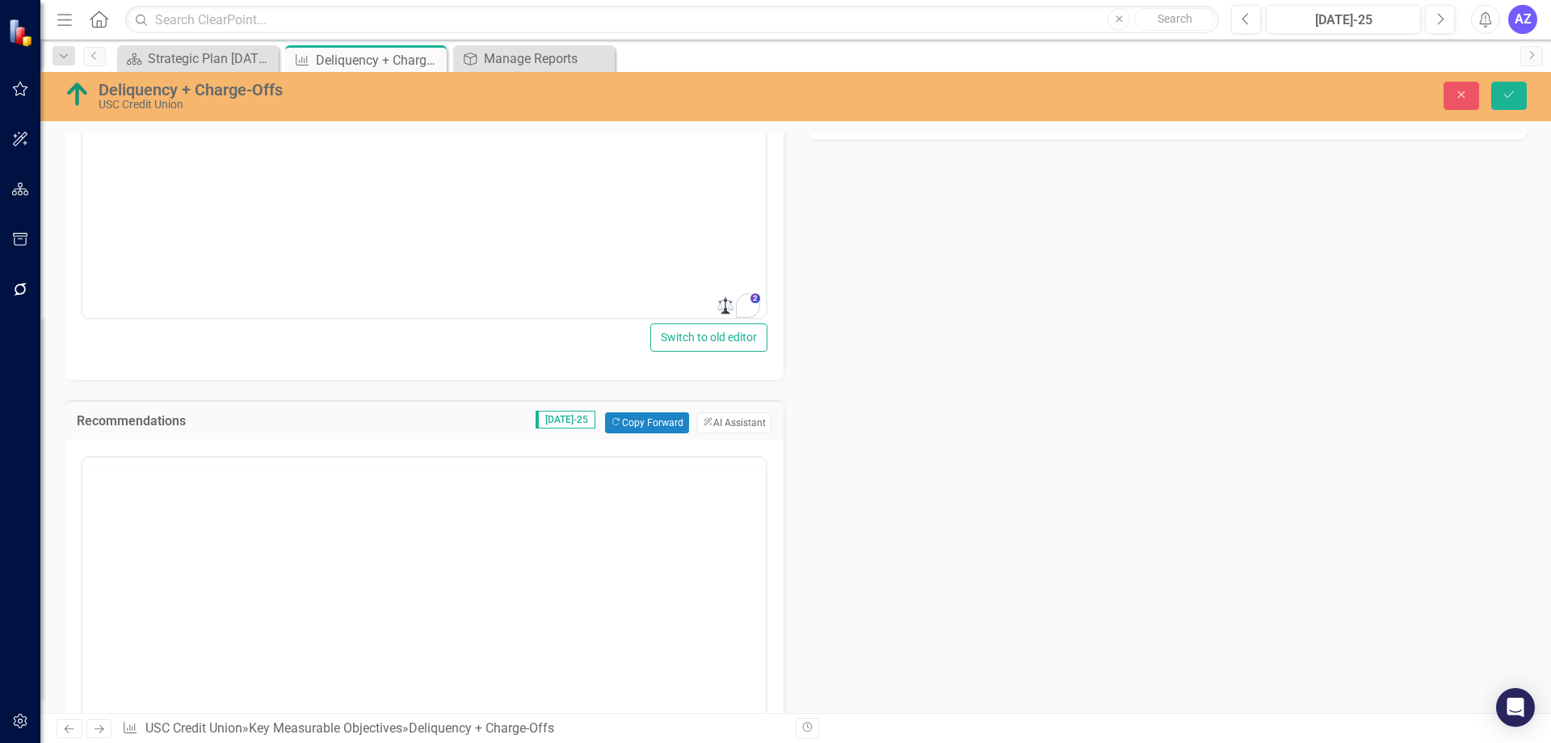
scroll to position [0, 0]
click at [738, 429] on button "ClearPoint AI AI Assistant" at bounding box center [734, 422] width 74 height 21
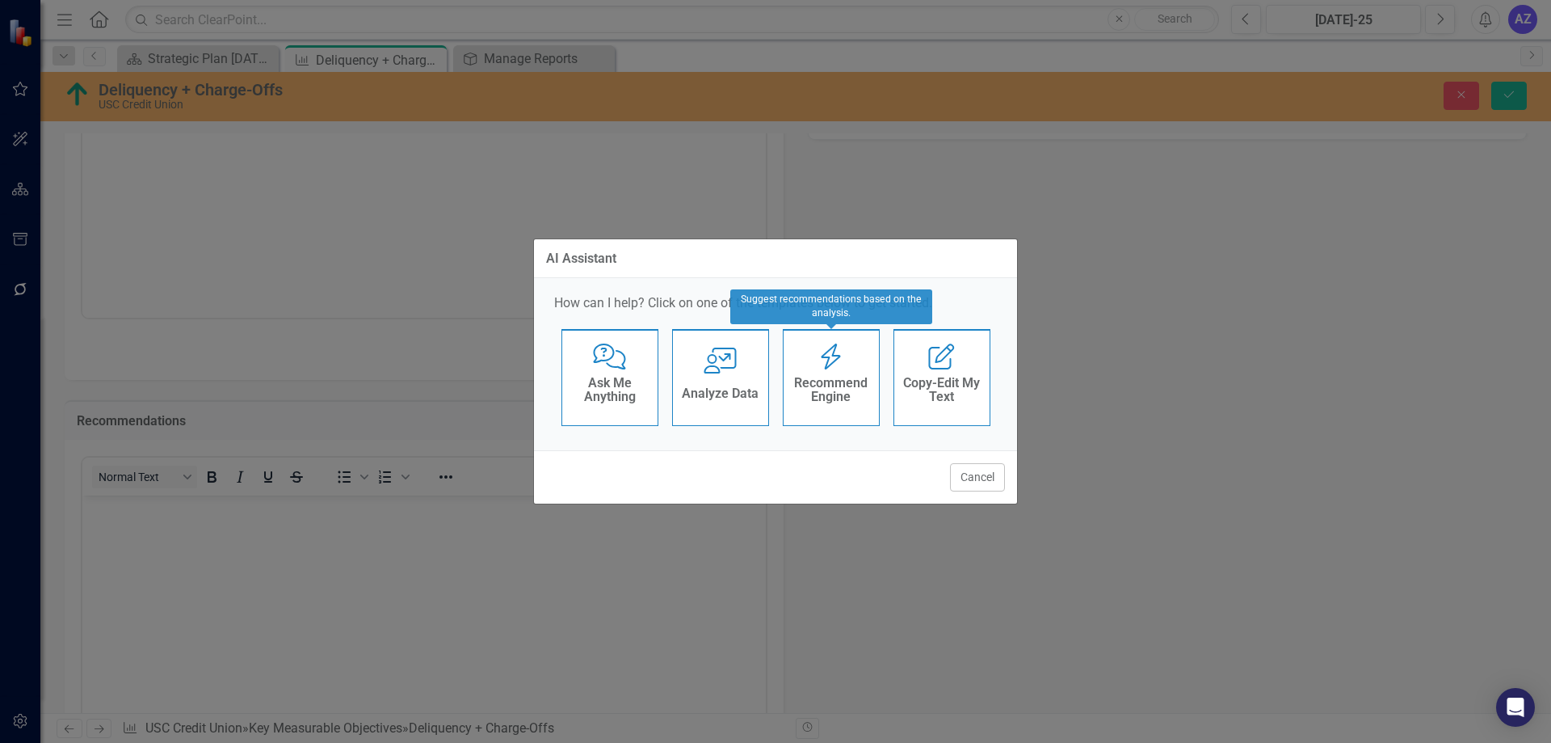
click at [808, 391] on h4 "Recommend Engine" at bounding box center [831, 390] width 79 height 28
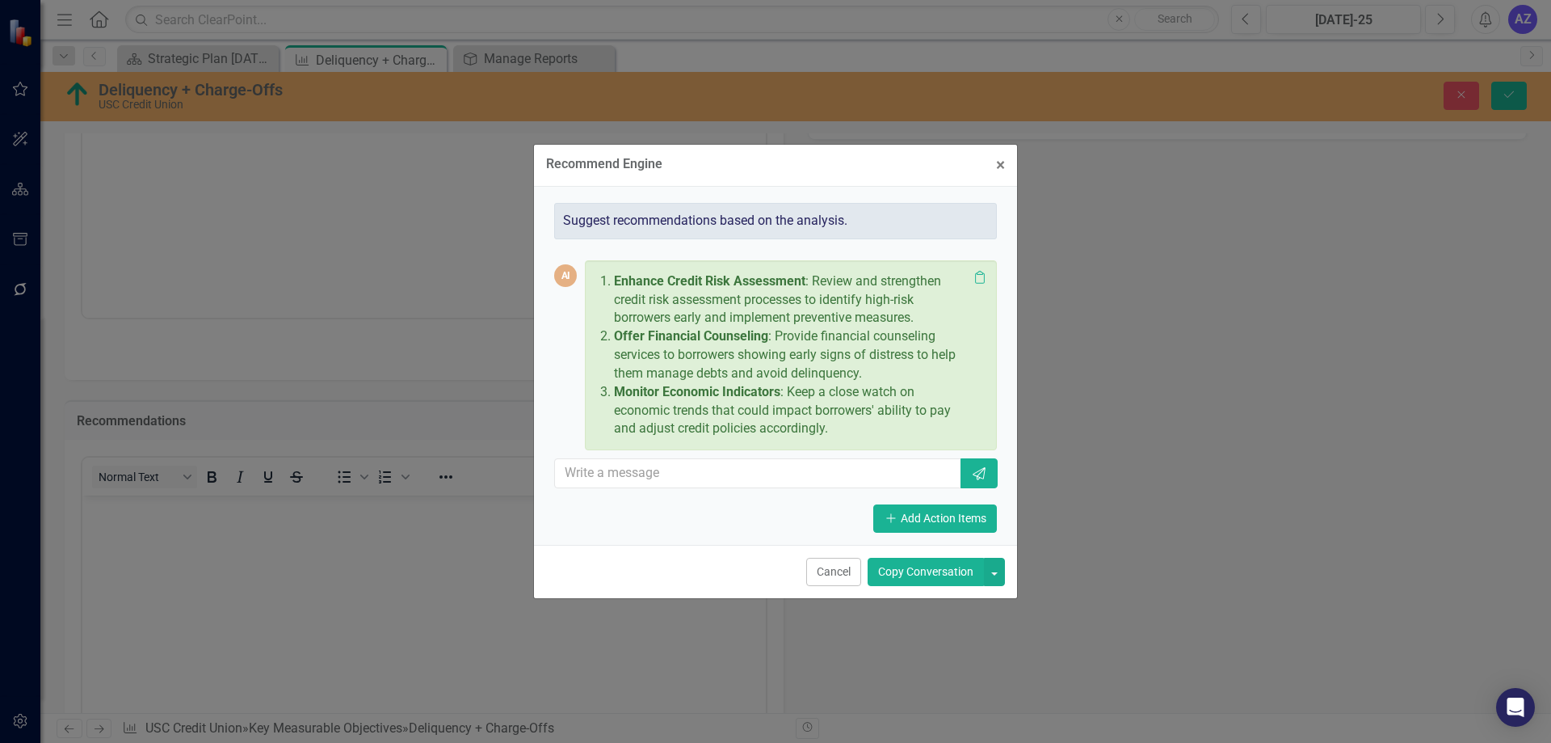
click at [912, 565] on button "Copy Conversation" at bounding box center [926, 571] width 116 height 28
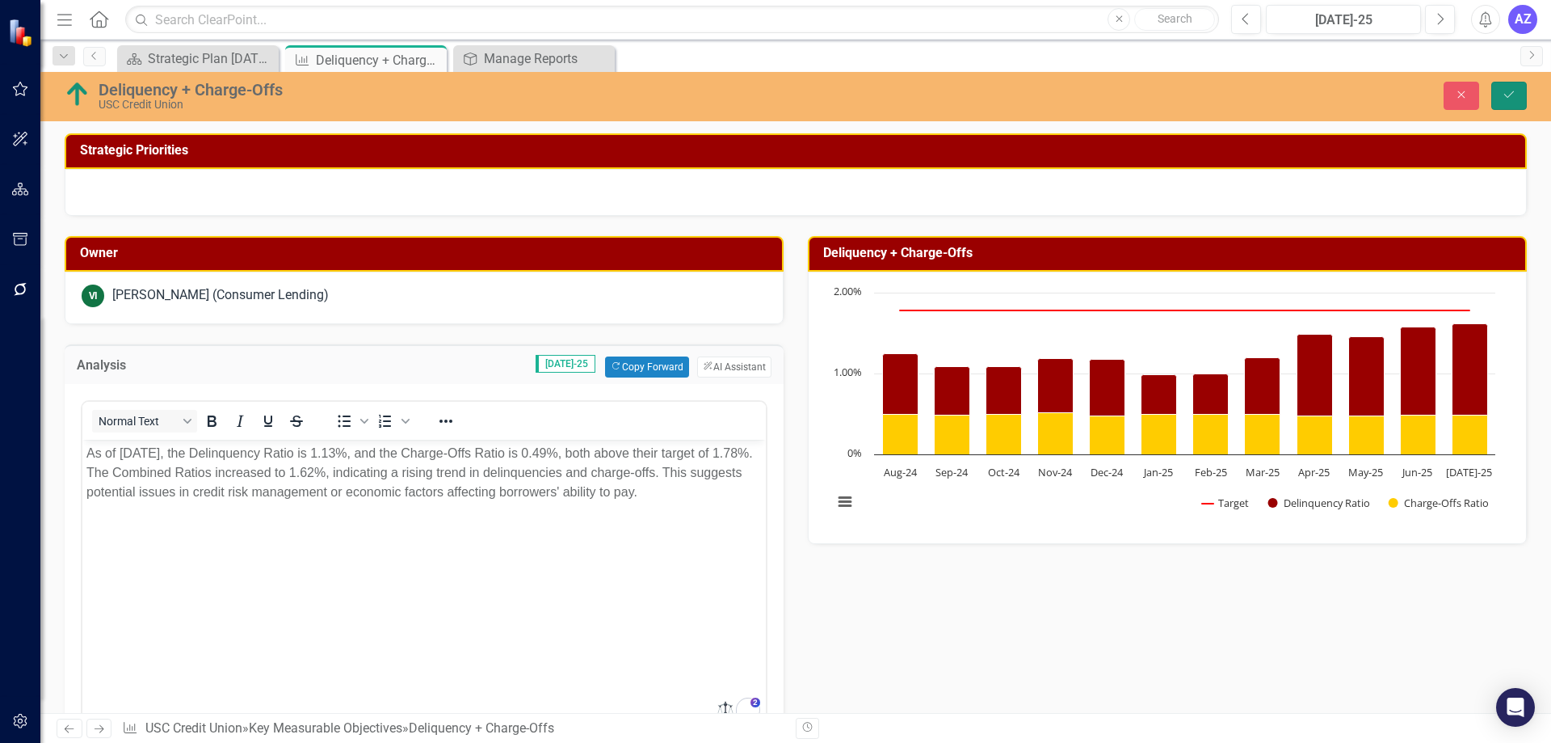
click at [1495, 91] on button "Save" at bounding box center [1509, 96] width 36 height 28
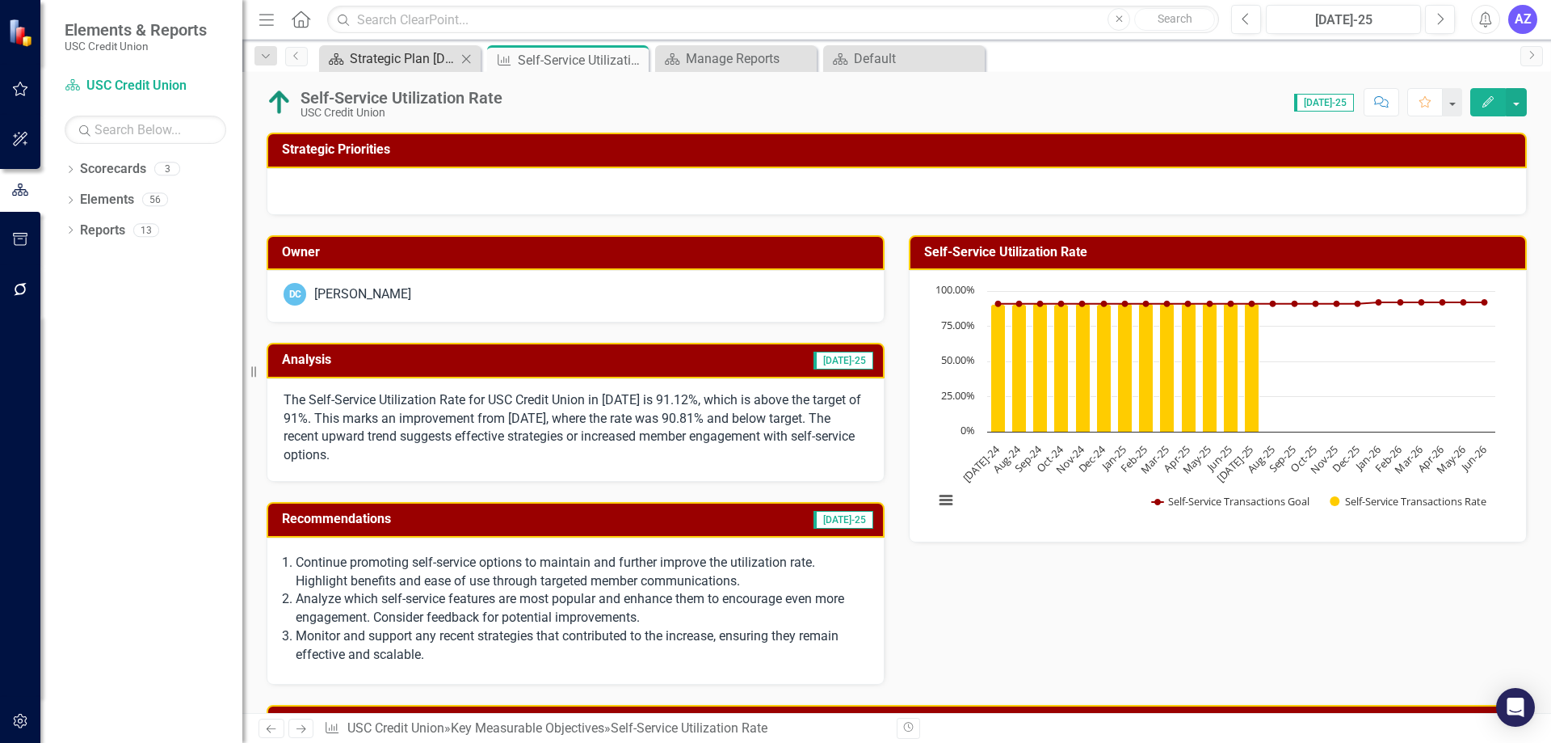
click at [366, 53] on div "Strategic Plan [DATE] - [DATE]" at bounding box center [403, 58] width 107 height 20
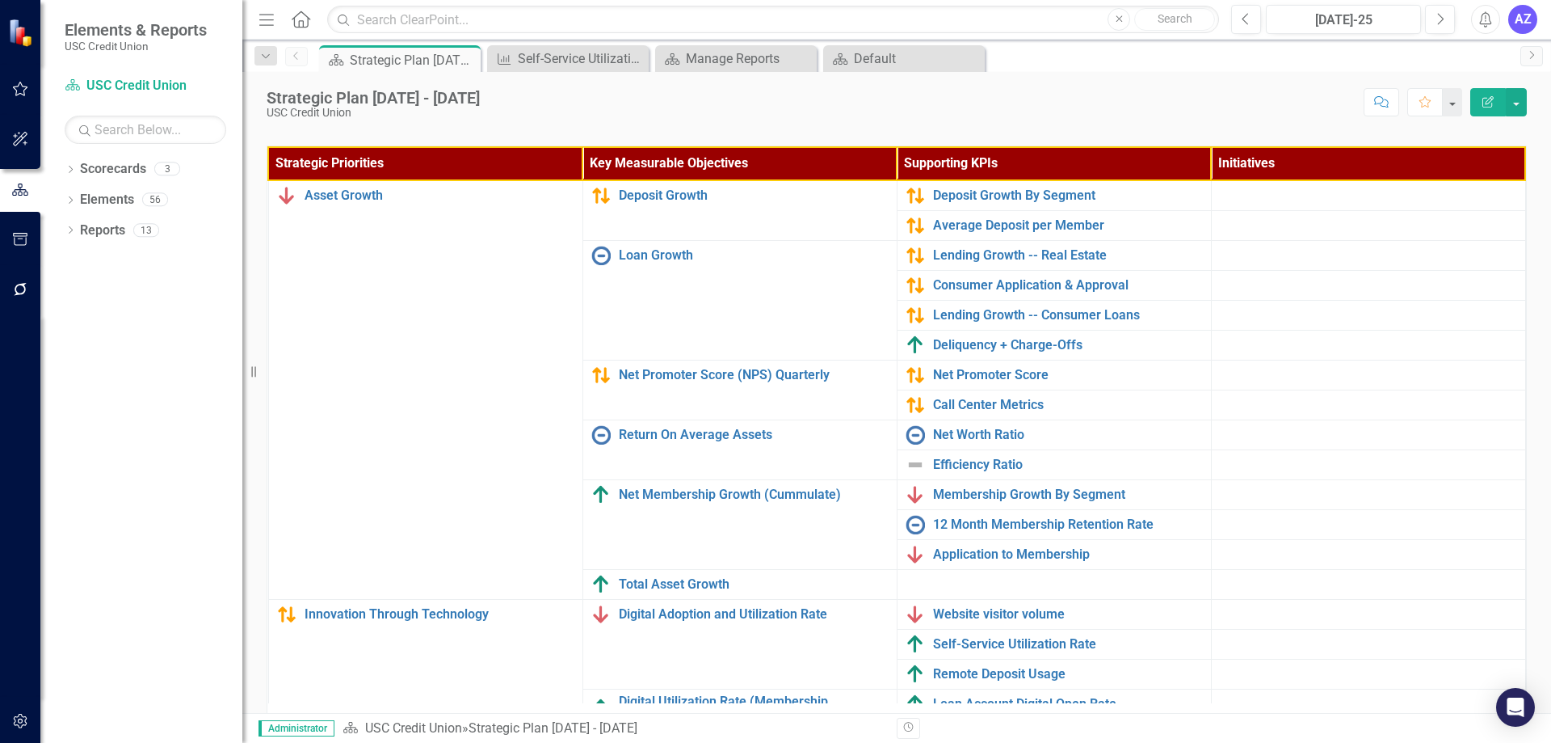
scroll to position [461, 0]
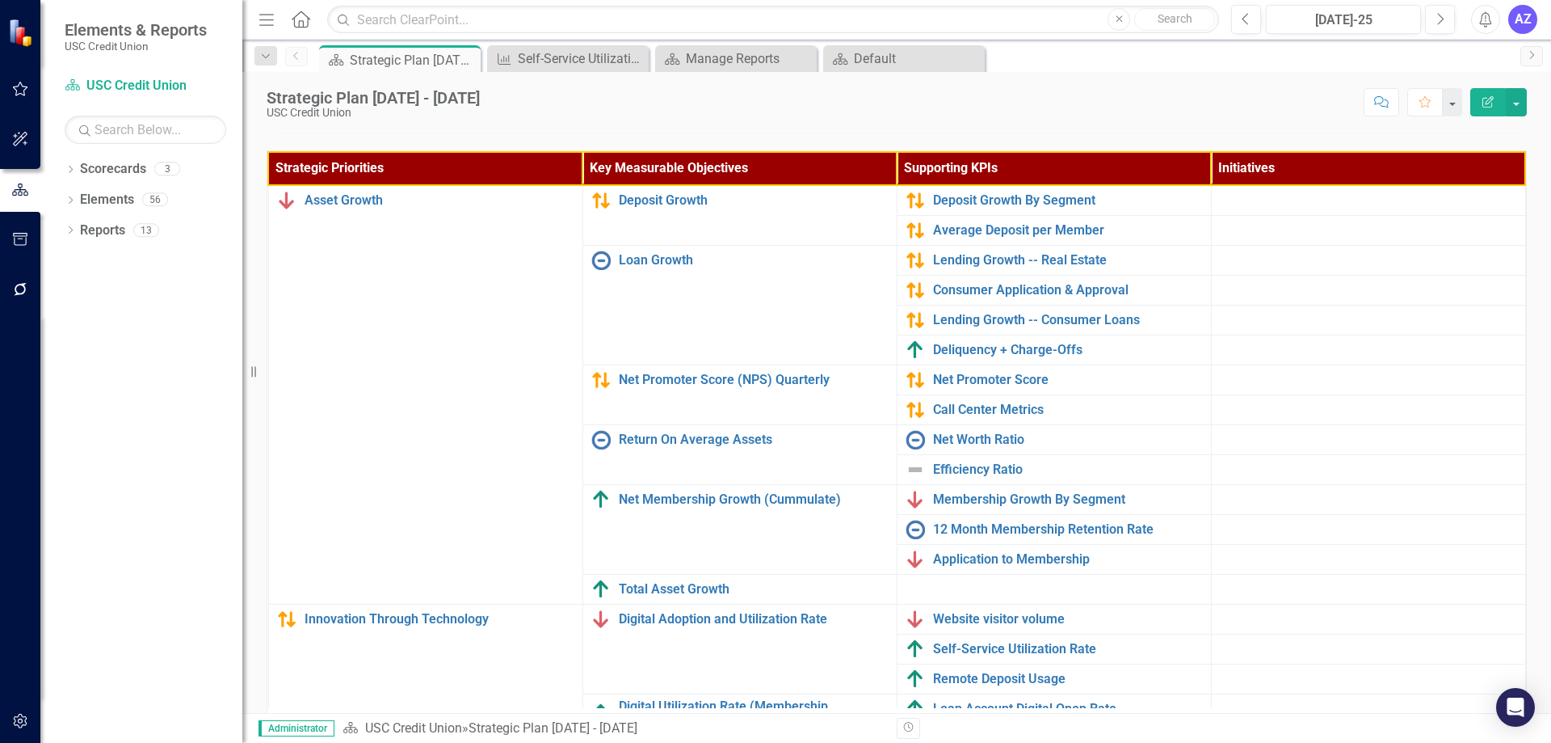
click at [1311, 107] on div "Score: N/A [DATE]-25 Completed Comment Favorite Edit Report" at bounding box center [1007, 101] width 1039 height 27
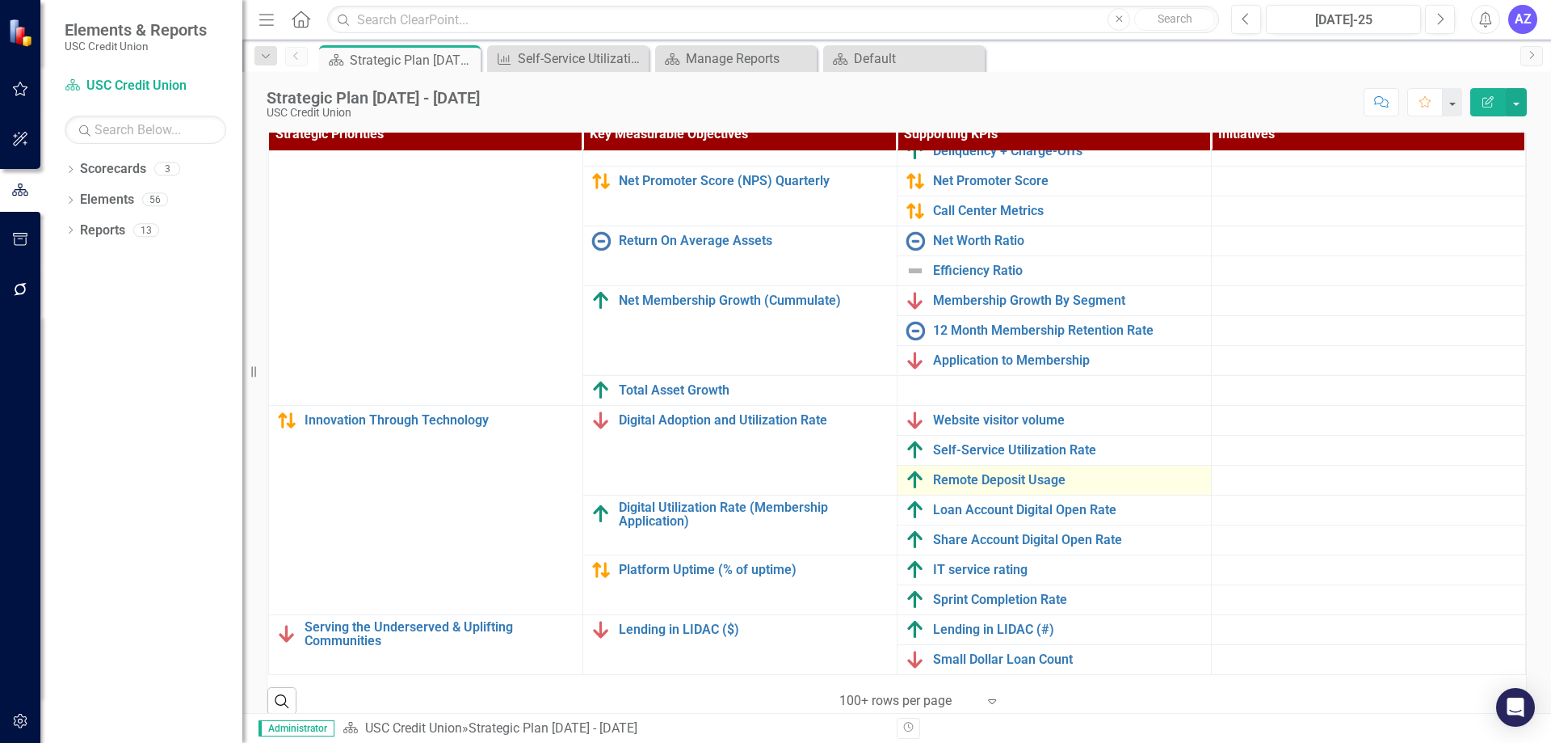
scroll to position [513, 0]
